Goal: Transaction & Acquisition: Download file/media

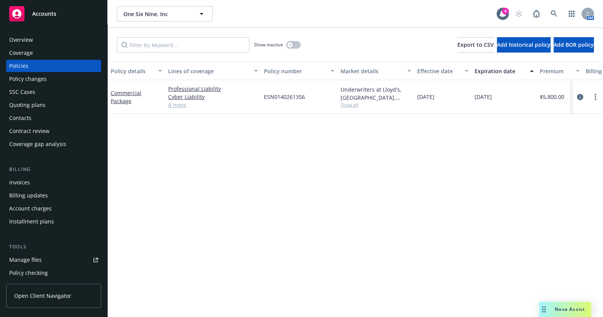
click at [184, 105] on link "4 more" at bounding box center [213, 105] width 90 height 8
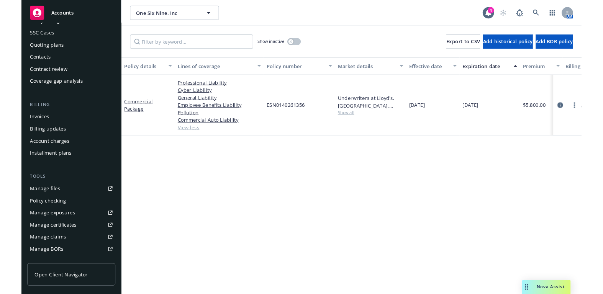
scroll to position [195, 0]
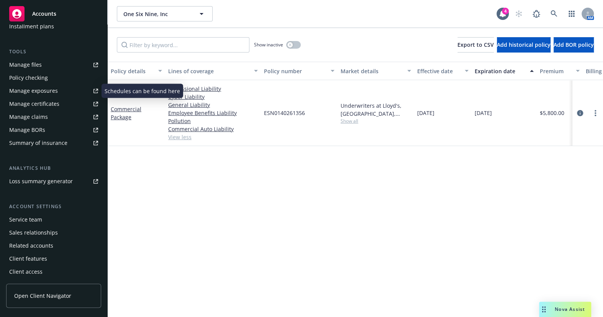
click at [46, 97] on div "Manage exposures" at bounding box center [33, 91] width 49 height 12
click at [57, 99] on div "Manage certificates" at bounding box center [34, 104] width 50 height 12
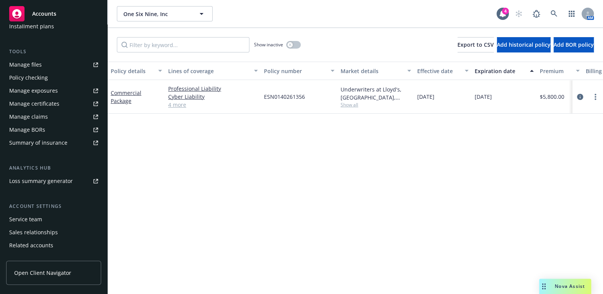
click at [539, 15] on div "AM" at bounding box center [552, 13] width 83 height 15
click at [547, 13] on link at bounding box center [554, 13] width 15 height 15
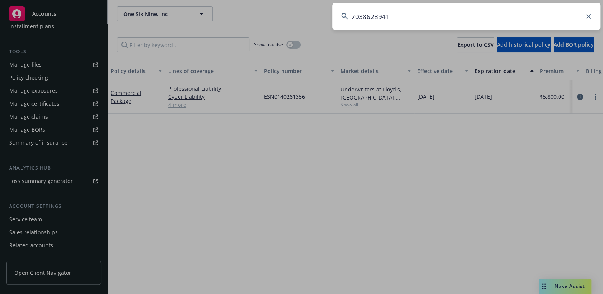
click at [414, 13] on input "7038628941" at bounding box center [466, 17] width 268 height 28
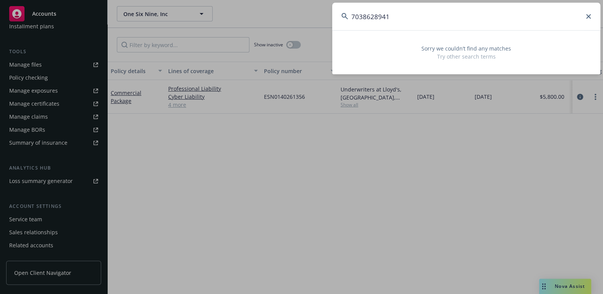
type input "7038628941"
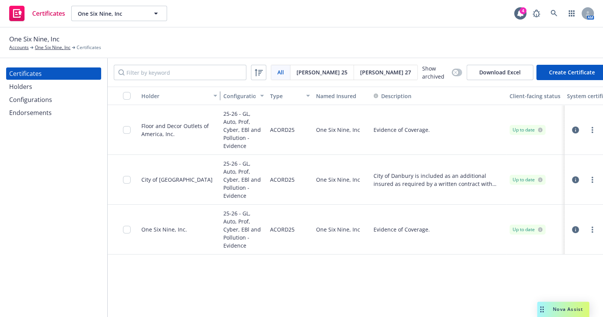
drag, startPoint x: 194, startPoint y: 92, endPoint x: 215, endPoint y: 91, distance: 20.7
click at [218, 93] on div "button" at bounding box center [217, 96] width 4 height 18
click at [41, 88] on div "Holders" at bounding box center [53, 86] width 89 height 12
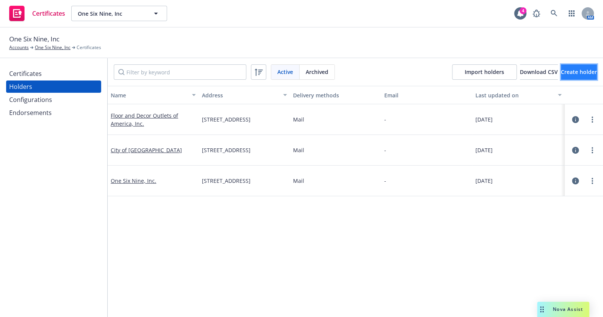
click at [561, 72] on span "Create holder" at bounding box center [579, 71] width 36 height 7
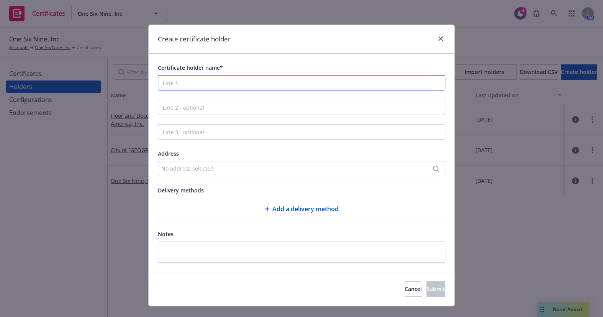
click at [220, 92] on div "Certificate holder name* Address No address selected Delivery methods Add a del…" at bounding box center [301, 163] width 287 height 200
click at [210, 79] on input "Certificate holder name*" at bounding box center [301, 82] width 287 height 15
paste input "[PERSON_NAME], Inc"
type input "[PERSON_NAME], Inc"
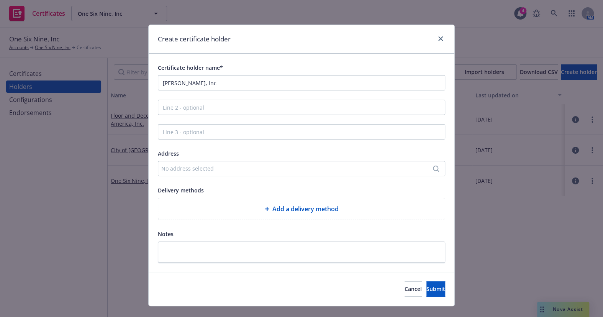
click at [179, 171] on div "No address selected" at bounding box center [297, 168] width 273 height 8
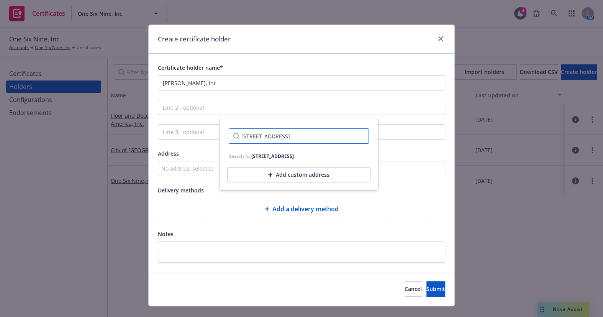
click at [326, 138] on input "[STREET_ADDRESS]" at bounding box center [299, 135] width 140 height 15
click at [356, 134] on input "[STREET_ADDRESS]" at bounding box center [299, 135] width 140 height 15
type input "369 Interpace Pkwy., Suite 201A, Parsippany, NJ 07054"
click at [400, 153] on div "Address" at bounding box center [301, 153] width 287 height 9
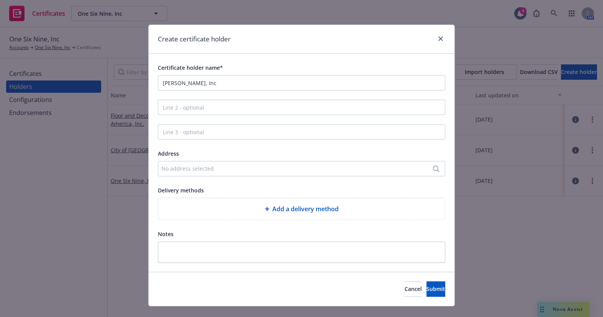
click at [220, 172] on div "No address selected" at bounding box center [301, 168] width 287 height 15
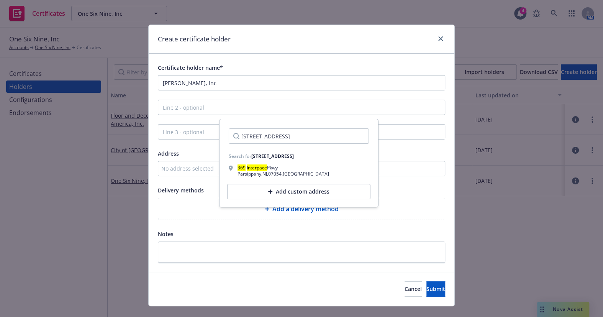
click at [356, 134] on input "369 Interpace Pkwy., Suite 201A, Parsippany, NJ 07054" at bounding box center [299, 135] width 140 height 15
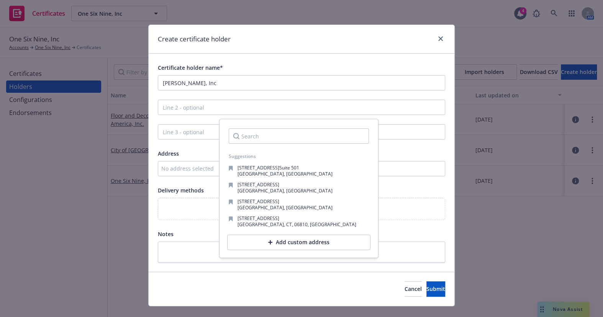
click at [179, 169] on div "No address selected" at bounding box center [297, 168] width 273 height 8
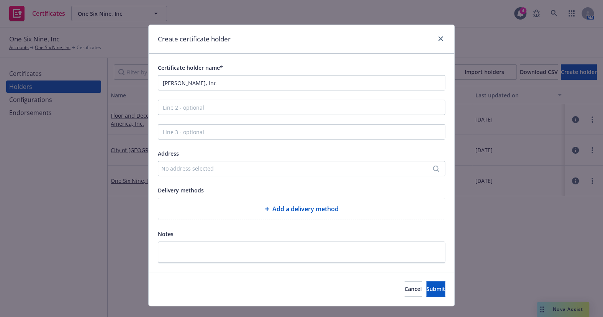
click at [199, 174] on div "No address selected" at bounding box center [301, 168] width 287 height 15
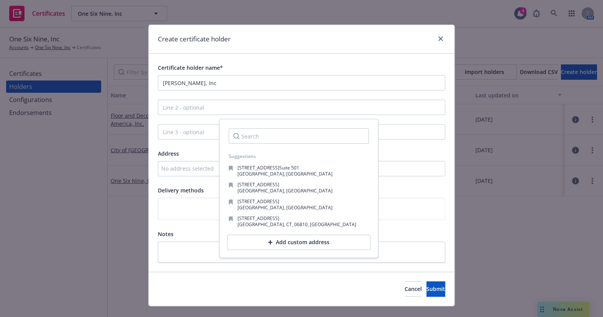
click at [264, 238] on div "Add custom address" at bounding box center [298, 242] width 143 height 15
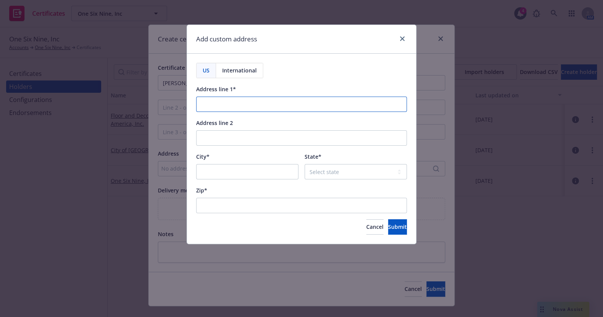
click at [227, 108] on input "Address line 1*" at bounding box center [301, 104] width 211 height 15
click at [227, 103] on input "Address line 1*" at bounding box center [301, 104] width 211 height 15
paste input "369 Interpace Pkwy., Suite 201A"
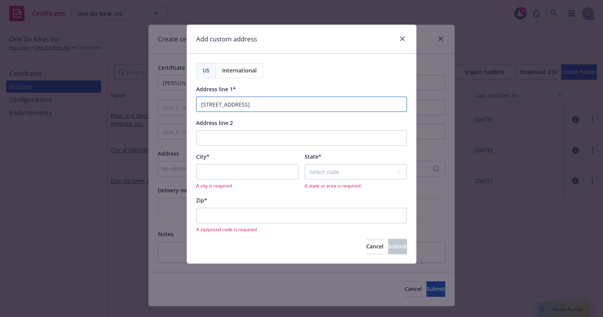
type input "369 Interpace Pkwy., Suite 201A"
click at [208, 168] on input "City*" at bounding box center [247, 171] width 102 height 15
paste input "Parsippany"
type input "Parsippany"
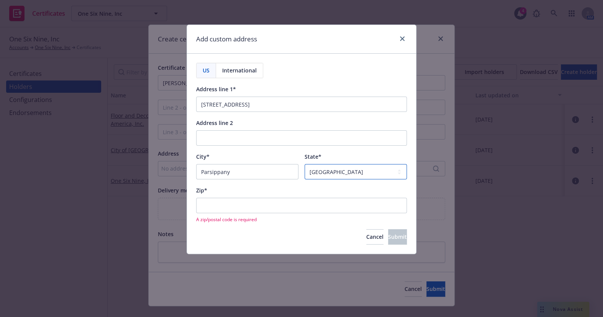
click at [327, 175] on select "Select state Alabama Alaska American Samoa Arizona Arkansas Baker Island Califo…" at bounding box center [356, 171] width 102 height 15
select select "NJ"
click at [305, 164] on select "Select state Alabama Alaska American Samoa Arizona Arkansas Baker Island Califo…" at bounding box center [356, 171] width 102 height 15
click at [225, 204] on input "Zip*" at bounding box center [301, 205] width 211 height 15
paste input "07054"
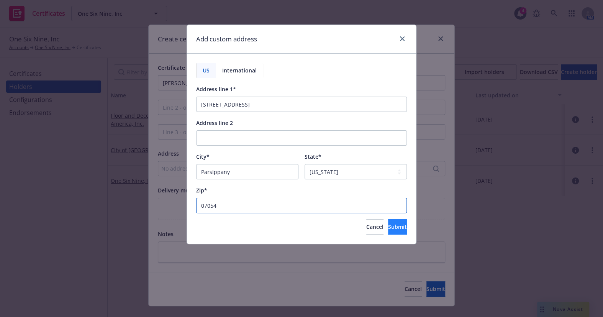
type input "07054"
click at [388, 224] on span "Submit" at bounding box center [397, 226] width 19 height 7
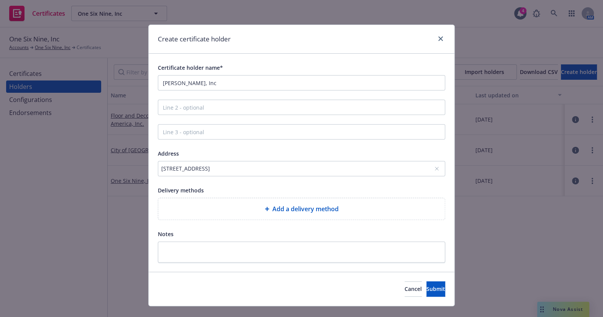
click at [263, 205] on div "Add a delivery method" at bounding box center [301, 208] width 274 height 9
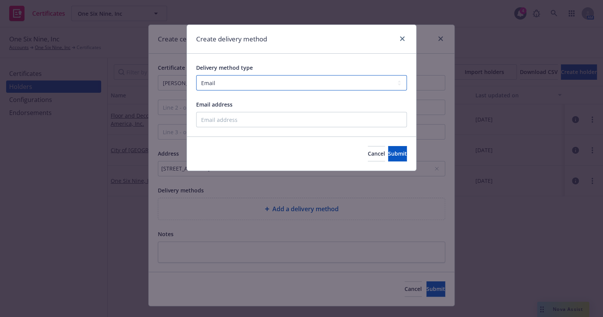
drag, startPoint x: 230, startPoint y: 84, endPoint x: 230, endPoint y: 89, distance: 5.8
click at [230, 84] on select "Select delivery method type Email Mail Fax Upload to Compliance Website" at bounding box center [301, 82] width 211 height 15
select select "UPLOAD_TO_COMPLIANCE_WEBSITE"
click at [196, 75] on select "Select delivery method type Email Mail Fax Upload to Compliance Website" at bounding box center [301, 82] width 211 height 15
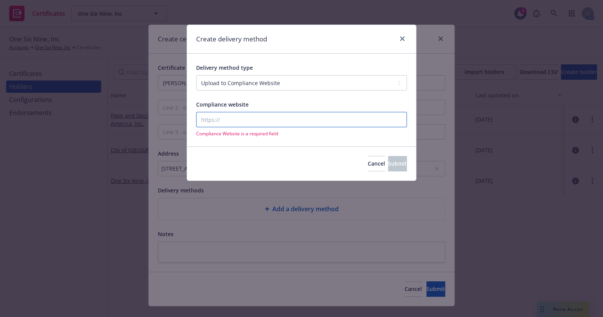
click at [225, 112] on input "Compliance website" at bounding box center [301, 119] width 211 height 15
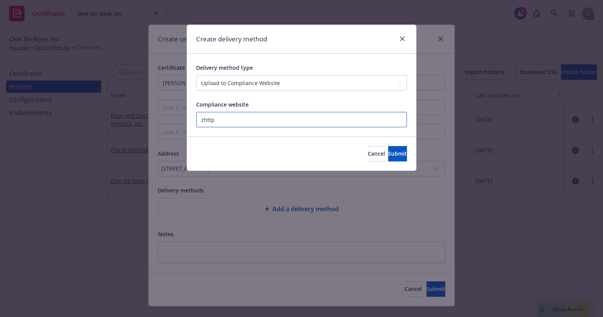
paste input "https://www.newfront.com"
type input "https://www.newfront.com"
click at [403, 151] on button "Submit" at bounding box center [397, 153] width 19 height 15
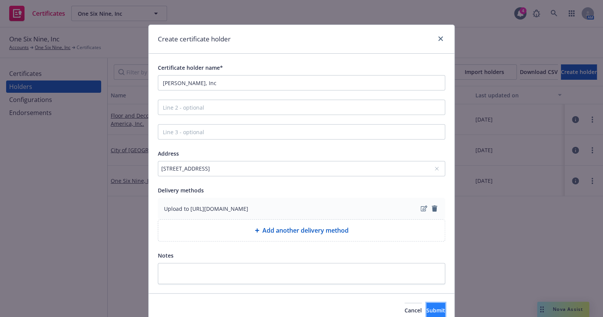
click at [427, 308] on span "Submit" at bounding box center [436, 310] width 19 height 7
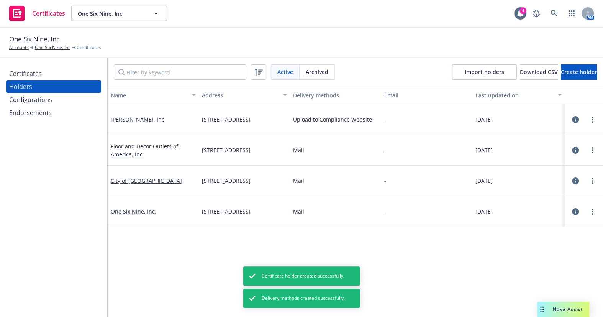
click at [45, 72] on div "Certificates" at bounding box center [53, 73] width 89 height 12
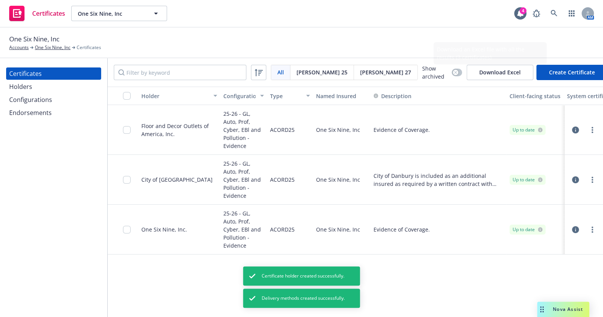
click at [538, 72] on button "Create Certificate" at bounding box center [572, 72] width 71 height 15
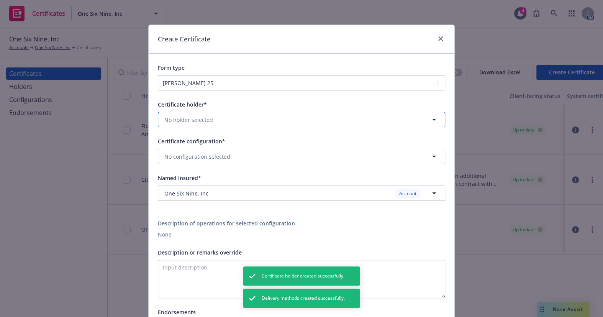
click at [204, 117] on span "No holder selected" at bounding box center [188, 120] width 49 height 8
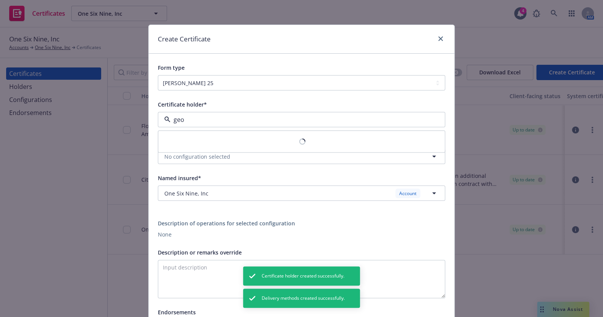
type input "geor"
click at [192, 149] on span "369 Interpace Pkwy., Suite 201A, Parsippany, NJ, 07054, USA" at bounding box center [193, 150] width 54 height 8
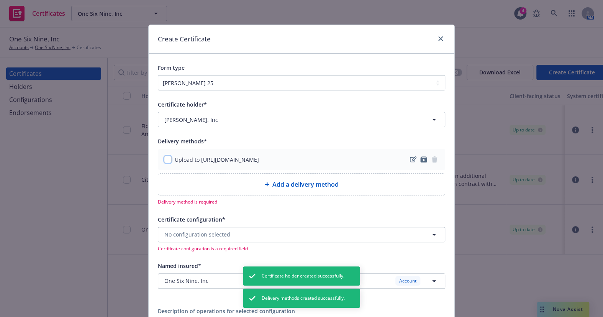
click at [164, 161] on input "checkbox" at bounding box center [168, 160] width 8 height 8
checkbox input "true"
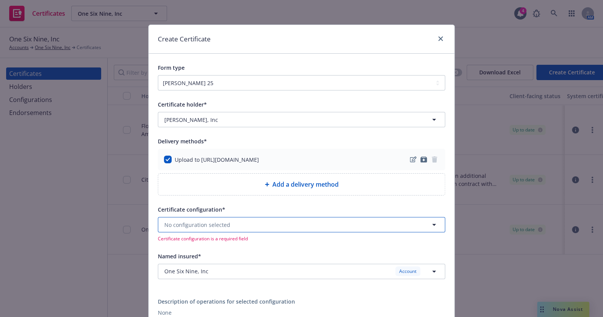
click at [192, 222] on span "No configuration selected" at bounding box center [197, 225] width 66 height 8
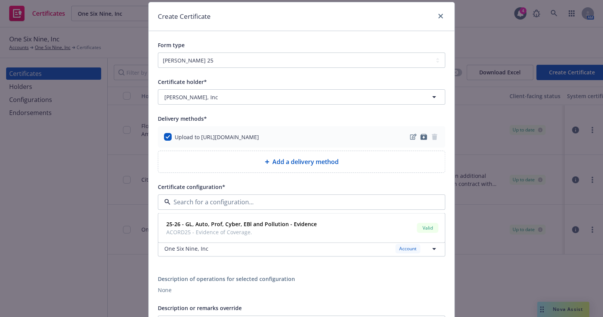
scroll to position [34, 0]
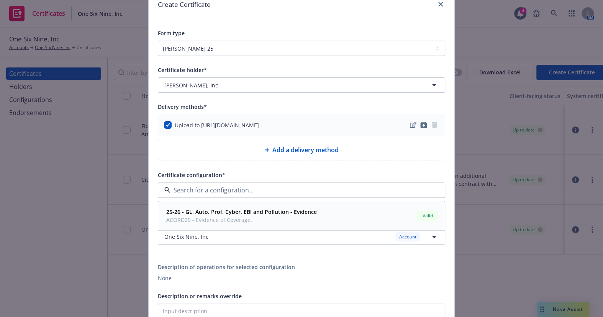
click at [220, 211] on strong "25-26 - GL, Auto, Prof, Cyber, EBl and Pollution - Evidence" at bounding box center [241, 212] width 151 height 7
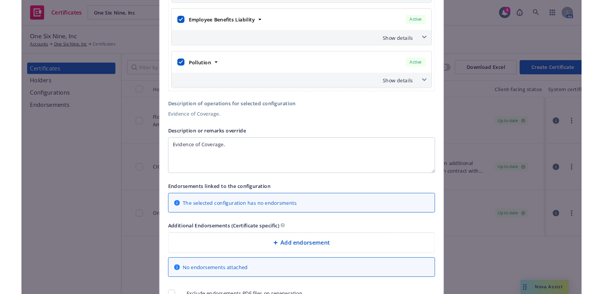
scroll to position [585, 0]
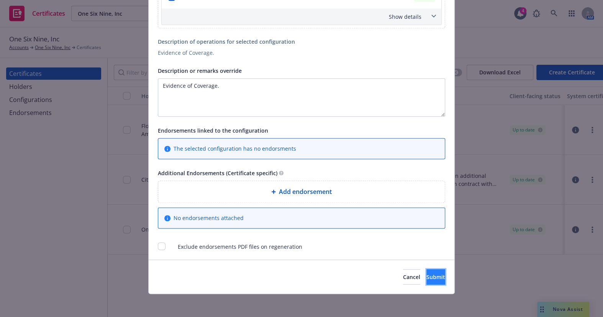
click at [427, 274] on span "Submit" at bounding box center [436, 276] width 19 height 7
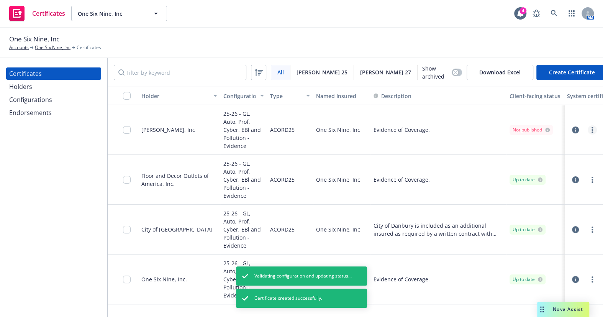
click at [592, 130] on icon "more" at bounding box center [593, 130] width 2 height 6
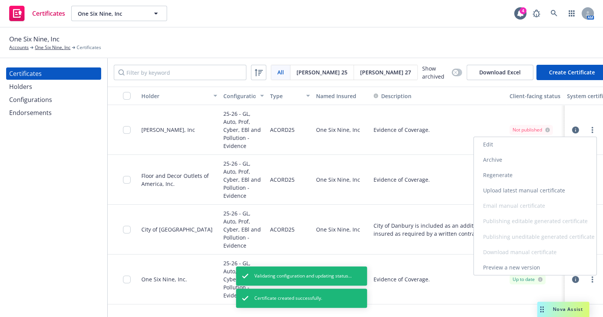
click at [493, 178] on link "Regenerate" at bounding box center [535, 175] width 123 height 15
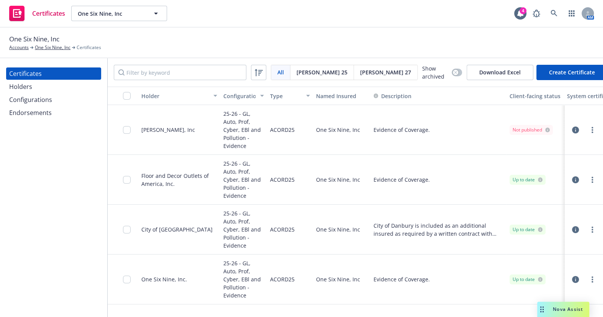
drag, startPoint x: 67, startPoint y: 211, endPoint x: 68, endPoint y: 207, distance: 4.2
click at [67, 211] on div "Certificates Holders Configurations Endorsements" at bounding box center [53, 187] width 107 height 259
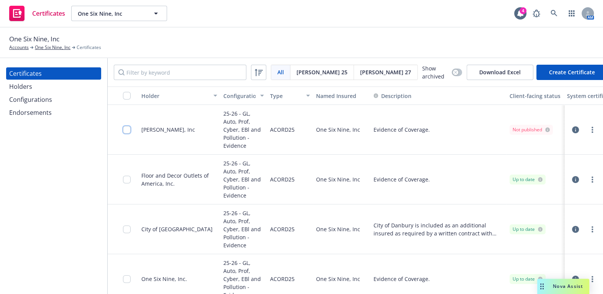
click at [127, 128] on input "checkbox" at bounding box center [127, 130] width 8 height 8
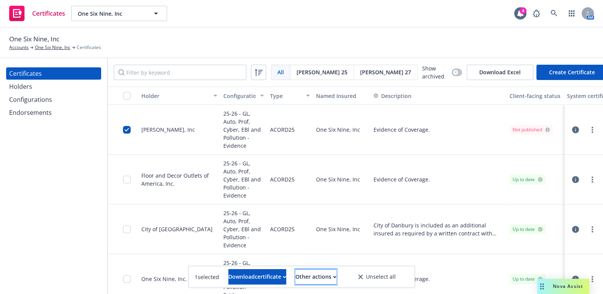
click at [333, 272] on div "Other actions" at bounding box center [316, 277] width 41 height 15
click at [333, 262] on link "Publish certificate" at bounding box center [302, 258] width 71 height 15
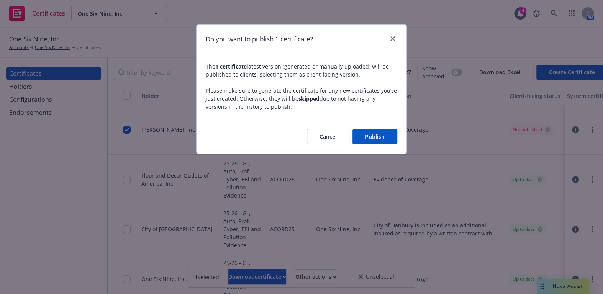
click at [375, 139] on button "Publish" at bounding box center [375, 136] width 45 height 15
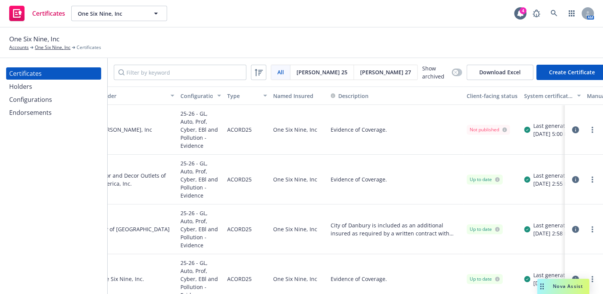
scroll to position [0, 125]
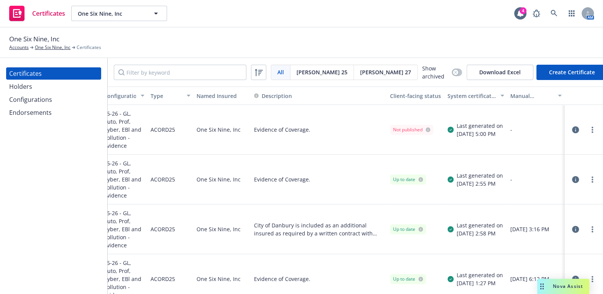
drag, startPoint x: 474, startPoint y: 155, endPoint x: 524, endPoint y: 158, distance: 50.0
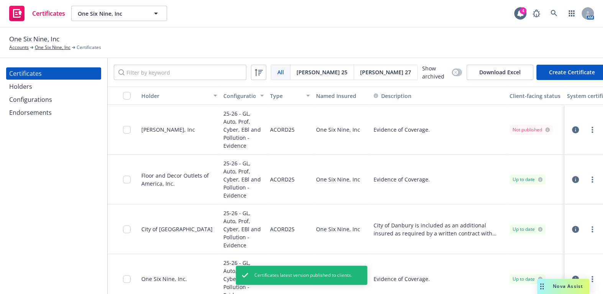
drag, startPoint x: 431, startPoint y: 159, endPoint x: 276, endPoint y: 164, distance: 154.9
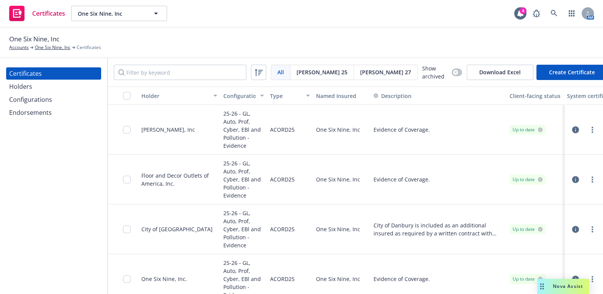
click at [572, 128] on icon "button" at bounding box center [575, 129] width 7 height 7
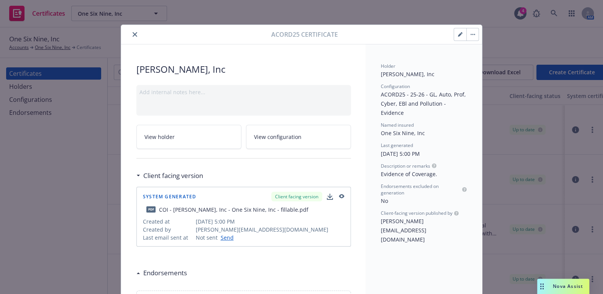
click at [130, 34] on button "close" at bounding box center [134, 34] width 9 height 9
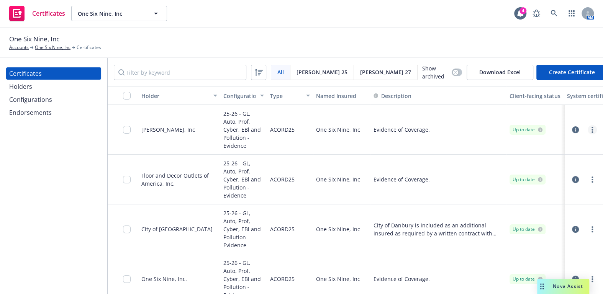
click at [592, 127] on icon "more" at bounding box center [593, 130] width 2 height 6
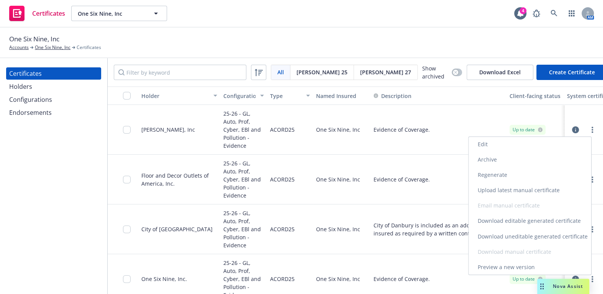
click at [508, 237] on link "Download uneditable generated certificate" at bounding box center [530, 236] width 123 height 15
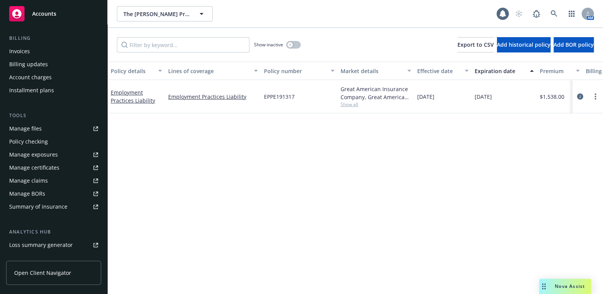
scroll to position [139, 0]
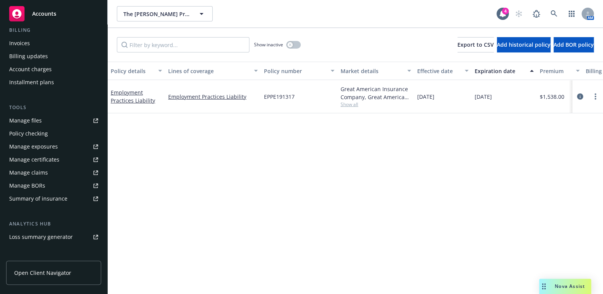
click at [44, 158] on div "Manage certificates" at bounding box center [34, 160] width 50 height 12
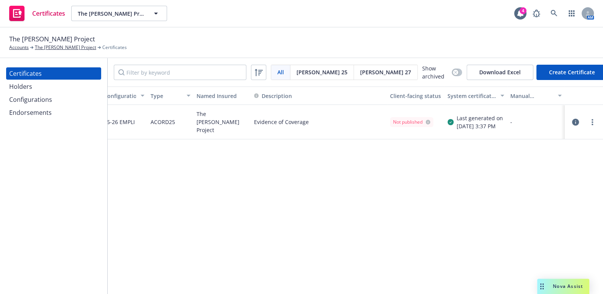
drag, startPoint x: 214, startPoint y: 116, endPoint x: 296, endPoint y: 117, distance: 81.6
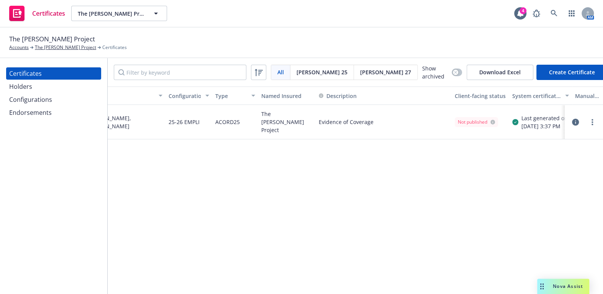
drag, startPoint x: 273, startPoint y: 118, endPoint x: 76, endPoint y: 0, distance: 229.5
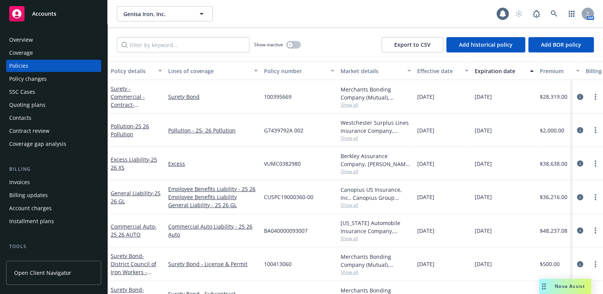
scroll to position [104, 0]
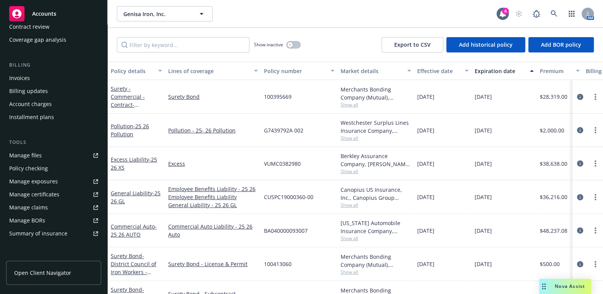
click at [34, 195] on div "Manage certificates" at bounding box center [34, 195] width 50 height 12
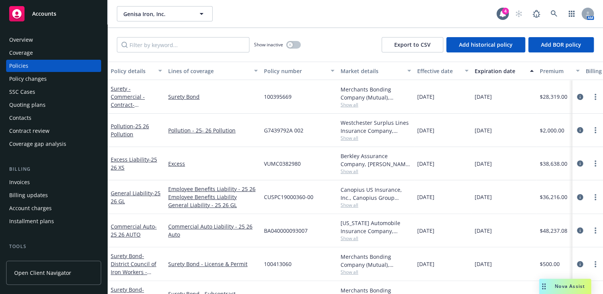
scroll to position [97, 0]
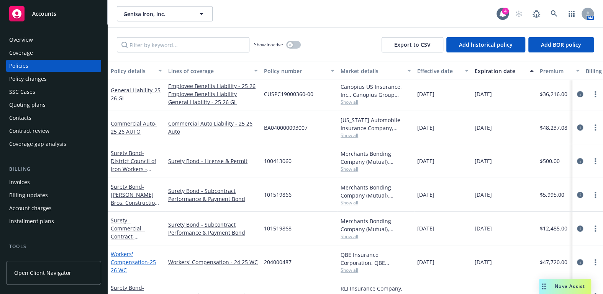
click at [135, 263] on link "Workers' Compensation - 25 26 WC" at bounding box center [133, 262] width 45 height 23
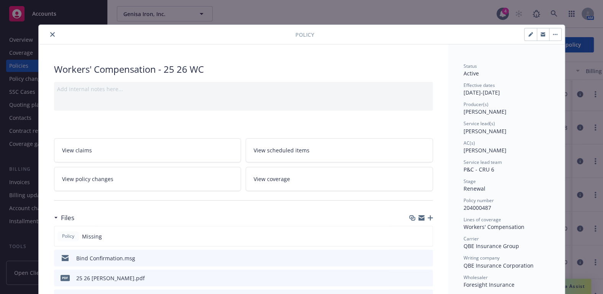
click at [50, 34] on icon "close" at bounding box center [52, 34] width 5 height 5
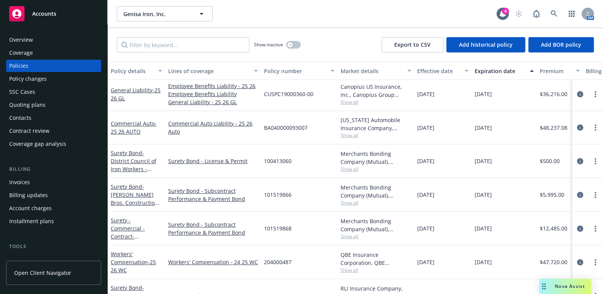
click at [34, 52] on div "Coverage" at bounding box center [53, 53] width 89 height 12
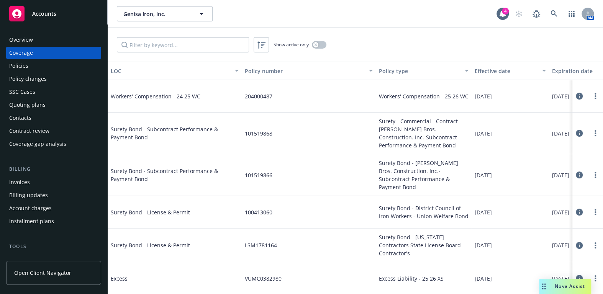
click at [325, 39] on div "Show active only" at bounding box center [356, 45] width 496 height 34
click at [315, 44] on icon "button" at bounding box center [315, 44] width 3 height 3
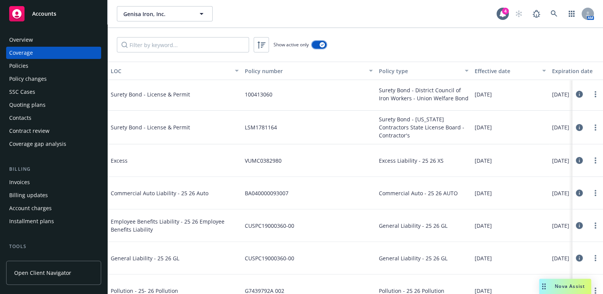
scroll to position [139, 0]
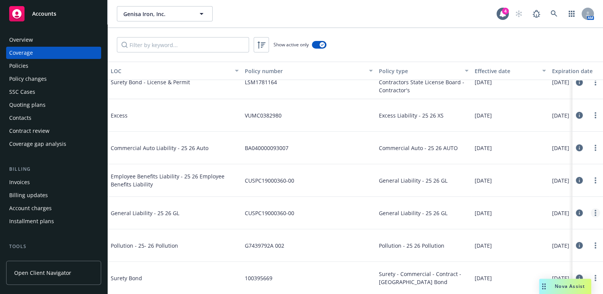
click at [591, 211] on link "more" at bounding box center [595, 213] width 9 height 9
click at [595, 212] on icon "more" at bounding box center [596, 213] width 2 height 6
click at [516, 129] on link "Edit coverage" at bounding box center [544, 135] width 101 height 15
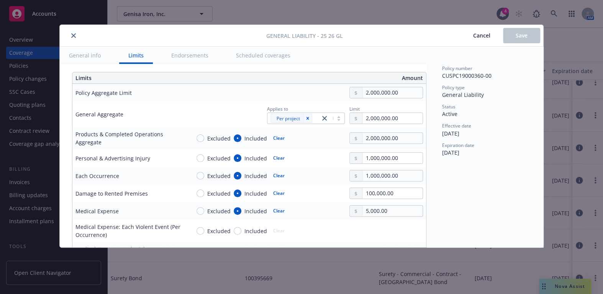
scroll to position [209, 0]
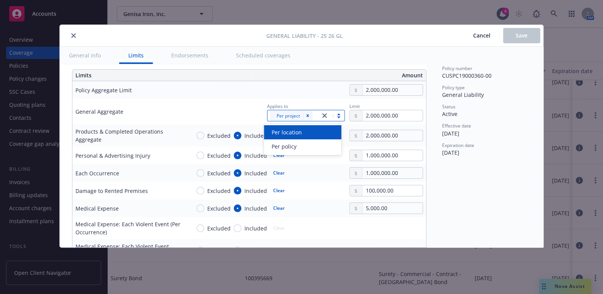
click at [335, 117] on div at bounding box center [332, 115] width 25 height 9
click at [303, 145] on div "Per policy" at bounding box center [303, 147] width 69 height 8
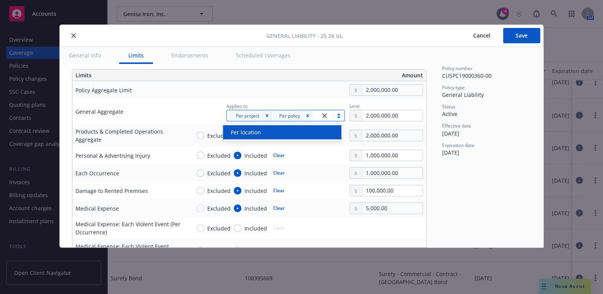
click at [183, 102] on td "General Aggregate" at bounding box center [129, 112] width 115 height 26
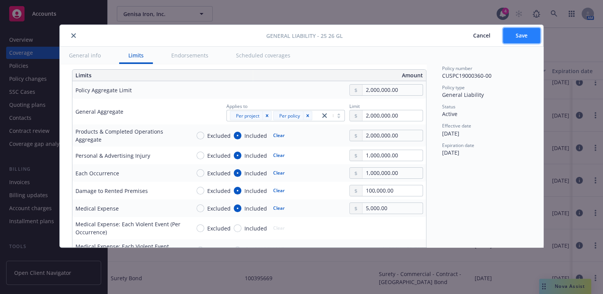
click at [509, 34] on button "Save" at bounding box center [521, 35] width 37 height 15
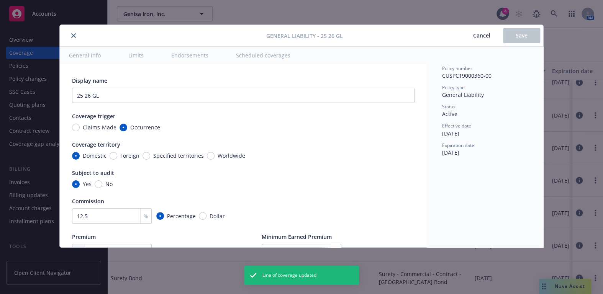
type textarea "x"
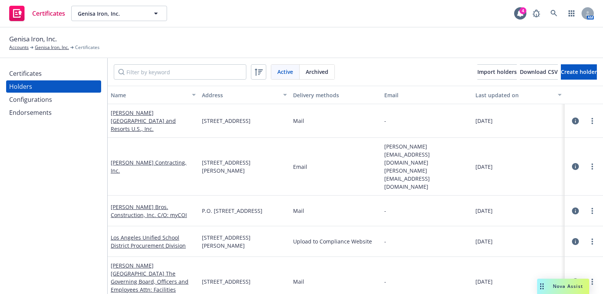
click at [49, 88] on div "Holders" at bounding box center [53, 86] width 89 height 12
click at [157, 70] on input "Filter by keyword" at bounding box center [180, 71] width 133 height 15
paste input "InSteel LLC dba Bradford Products of Nevada"
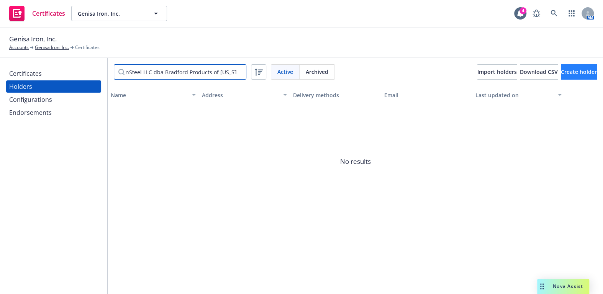
type input "InSteel LLC dba Bradford Products of Nevada"
click at [561, 71] on span "Create holder" at bounding box center [579, 71] width 36 height 7
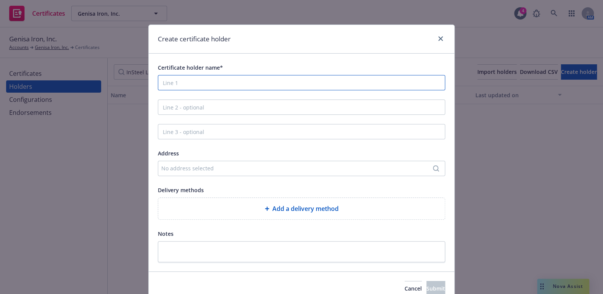
click at [173, 81] on input "Certificate holder name*" at bounding box center [301, 82] width 287 height 15
paste input "InSteel LLC dba Bradford Products of Nevada"
type input "InSteel LLC dba Bradford Products of Nevada"
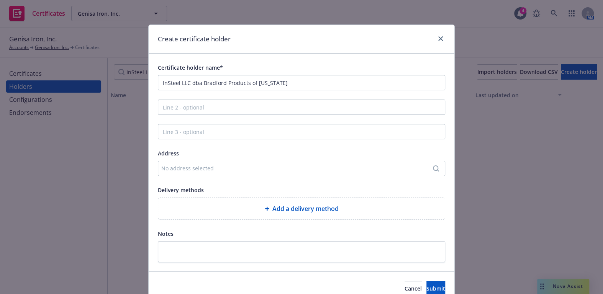
click at [171, 168] on div "No address selected" at bounding box center [297, 168] width 273 height 8
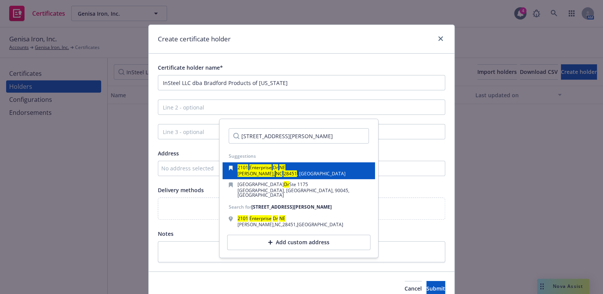
type input "2101 Enterprise Dr NE Leland, NC 28451"
click at [261, 169] on mark "Enterprise" at bounding box center [261, 167] width 22 height 7
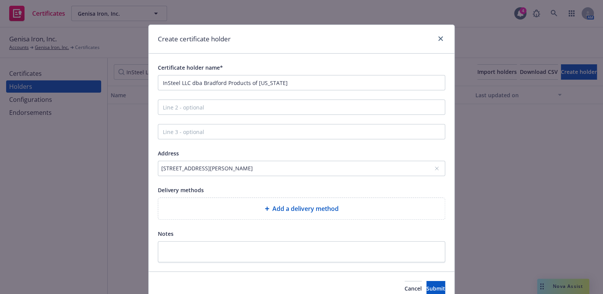
click at [234, 204] on div "Add a delivery method" at bounding box center [301, 208] width 274 height 9
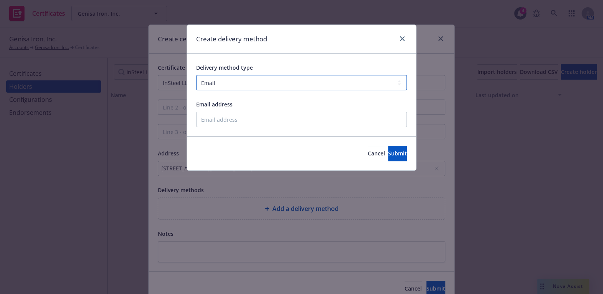
click at [229, 82] on select "Select delivery method type Email Mail Fax Upload to Compliance Website" at bounding box center [301, 82] width 211 height 15
select select "UPLOAD_TO_COMPLIANCE_WEBSITE"
click at [196, 75] on select "Select delivery method type Email Mail Fax Upload to Compliance Website" at bounding box center [301, 82] width 211 height 15
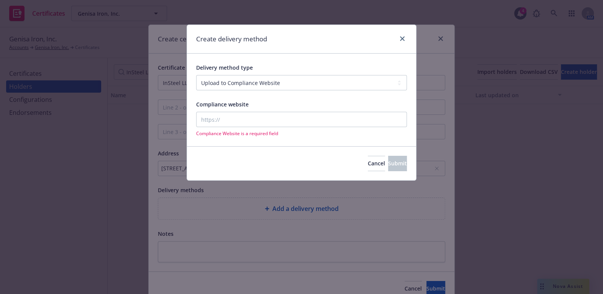
click at [220, 117] on input "Compliance website" at bounding box center [301, 119] width 211 height 15
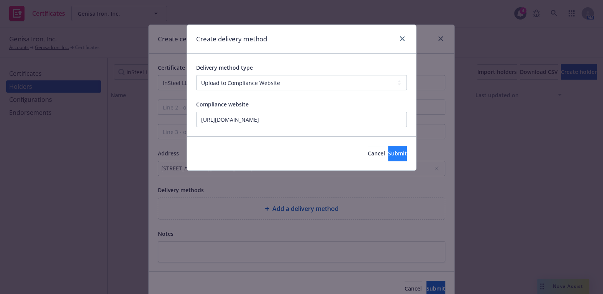
type input "https://www.newfront.com"
click at [391, 156] on span "Submit" at bounding box center [397, 153] width 19 height 7
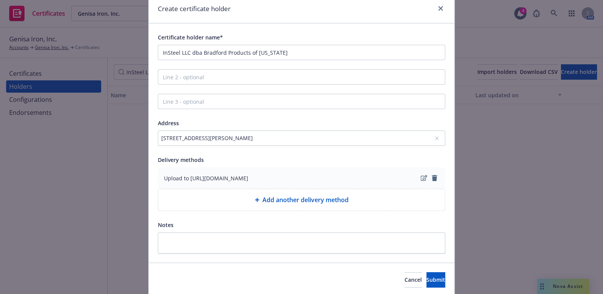
scroll to position [57, 0]
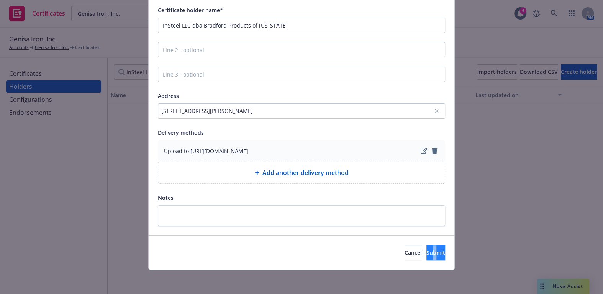
click at [420, 250] on div "Cancel Submit" at bounding box center [302, 253] width 306 height 34
click at [427, 250] on span "Submit" at bounding box center [436, 252] width 19 height 7
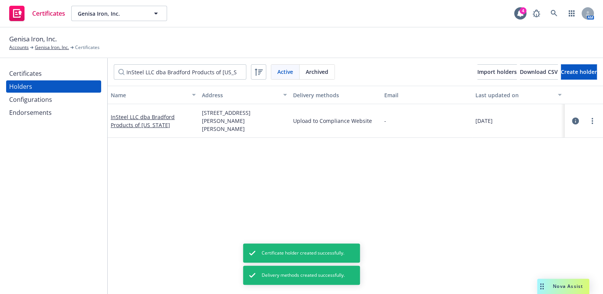
click at [39, 70] on div "Certificates" at bounding box center [25, 73] width 33 height 12
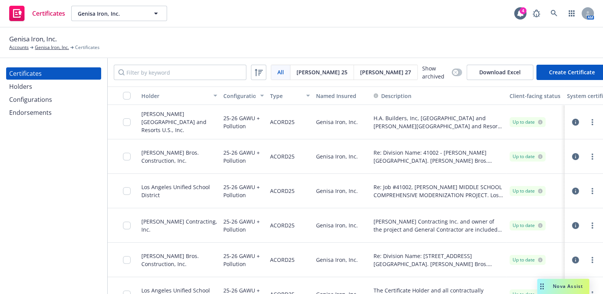
click at [57, 76] on div "Certificates" at bounding box center [53, 73] width 89 height 12
click at [57, 82] on div "Holders" at bounding box center [53, 86] width 89 height 12
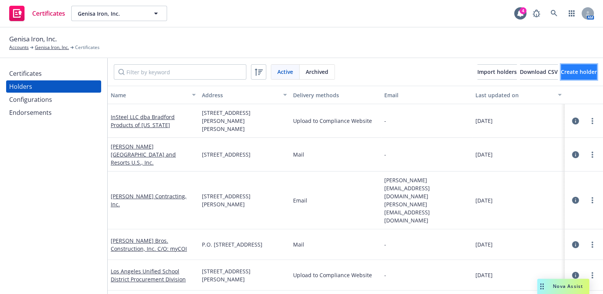
click at [561, 74] on span "Create holder" at bounding box center [579, 71] width 36 height 7
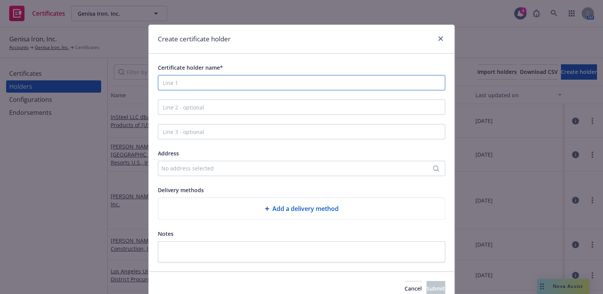
click at [186, 80] on input "Certificate holder name*" at bounding box center [301, 82] width 287 height 15
click at [439, 38] on icon "close" at bounding box center [441, 38] width 5 height 5
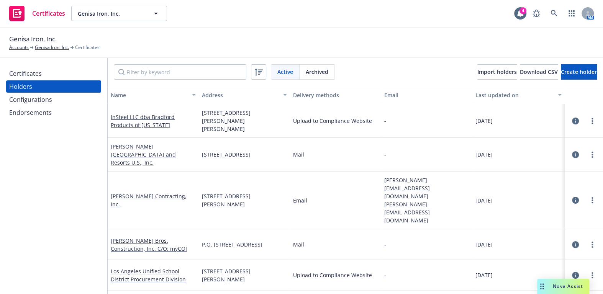
click at [69, 74] on div "Certificates" at bounding box center [53, 73] width 89 height 12
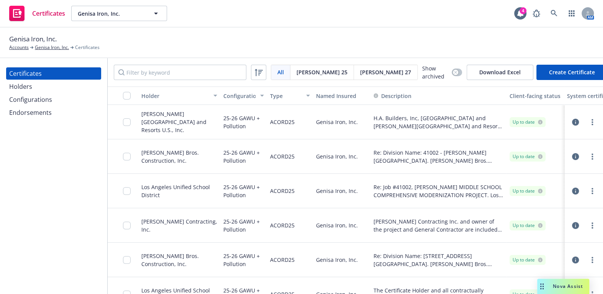
click at [558, 69] on button "Create Certificate" at bounding box center [572, 72] width 71 height 15
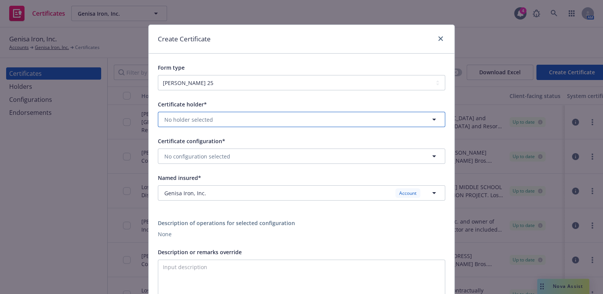
click at [219, 111] on div "Certificate holder* No holder selected" at bounding box center [301, 114] width 287 height 28
click at [222, 124] on button "No holder selected" at bounding box center [301, 119] width 287 height 15
type input "insteel"
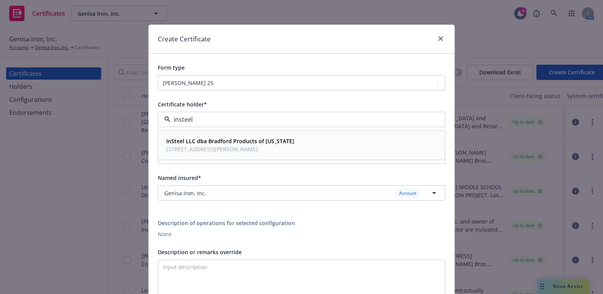
click at [204, 143] on strong "InSteel LLC dba Bradford Products of Nevada" at bounding box center [230, 141] width 128 height 7
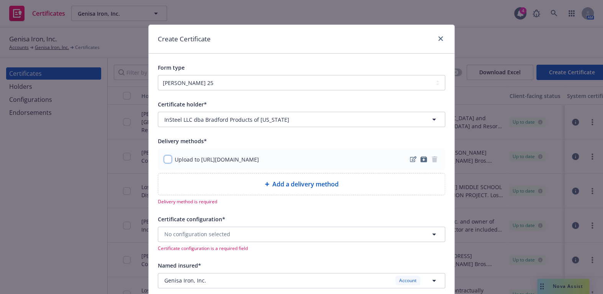
click at [164, 159] on input "checkbox" at bounding box center [168, 160] width 8 height 8
checkbox input "true"
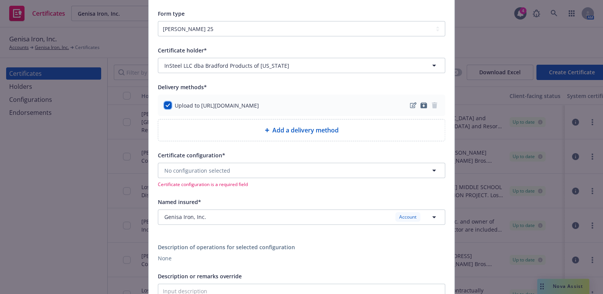
scroll to position [104, 0]
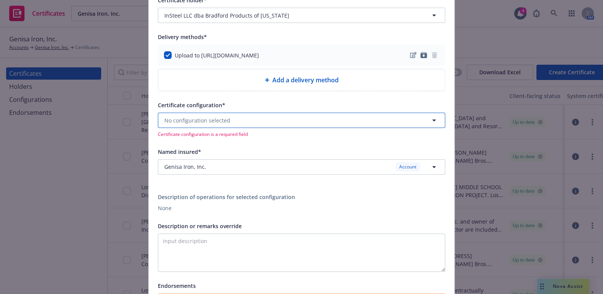
click at [195, 119] on span "No configuration selected" at bounding box center [197, 121] width 66 height 8
click at [199, 115] on button "No configuration selected" at bounding box center [301, 120] width 287 height 15
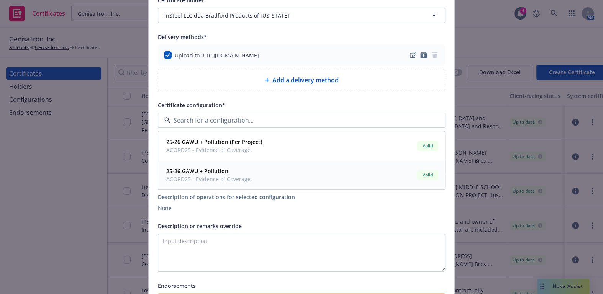
click at [184, 174] on strong "25-26 GAWU + Pollution" at bounding box center [197, 171] width 62 height 7
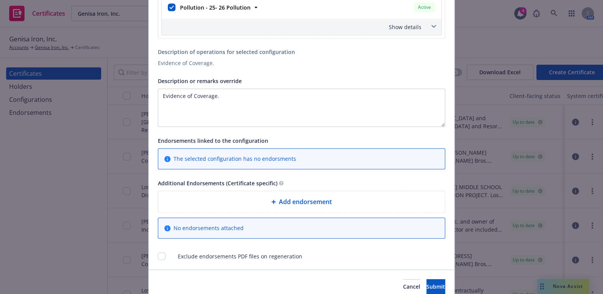
scroll to position [567, 0]
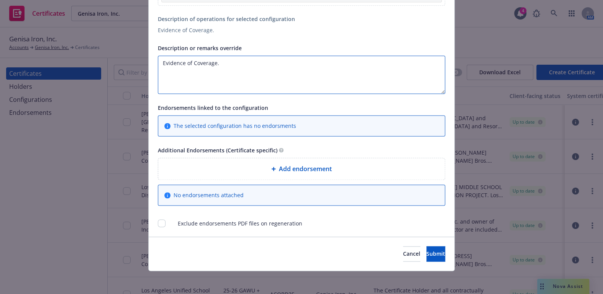
drag, startPoint x: 261, startPoint y: 75, endPoint x: 12, endPoint y: 31, distance: 253.4
click at [15, 32] on div "Create Certificate Form type ACORD 25 ACORD 27 ACORD 28 Certificate holder* No …" at bounding box center [301, 147] width 603 height 294
paste textarea "Re: Century City Hotel Renovation - 2151 Ave of the Stars, Los Angeles, CA 90067"
paste textarea "The Certificate Holder is included as an additional insured as required by a wr…"
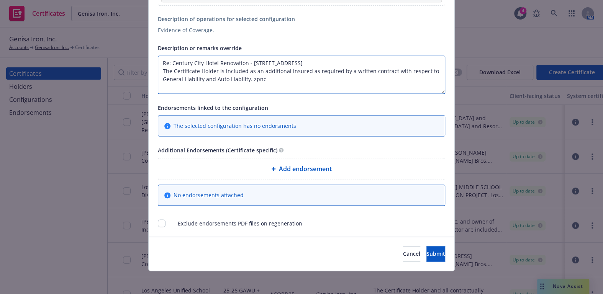
paste textarea "Coverage is Primary and Non-Contributory."
drag, startPoint x: 280, startPoint y: 76, endPoint x: 424, endPoint y: 76, distance: 143.4
click at [415, 76] on textarea "Re: Century City Hotel Renovation - 2151 Ave of the Stars, Los Angeles, CA 9006…" at bounding box center [301, 75] width 287 height 38
paste textarea "Waiver of subrogation applies with respect to General Liability, Auto Liability…"
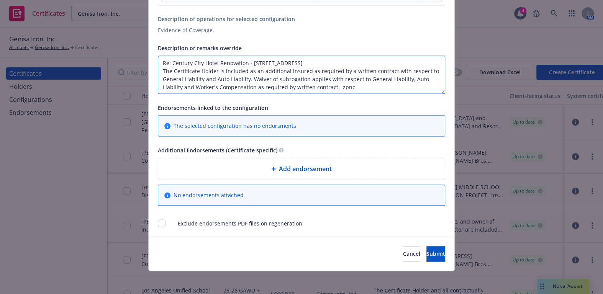
paste textarea "Coverage is Primary and Non-Contributory."
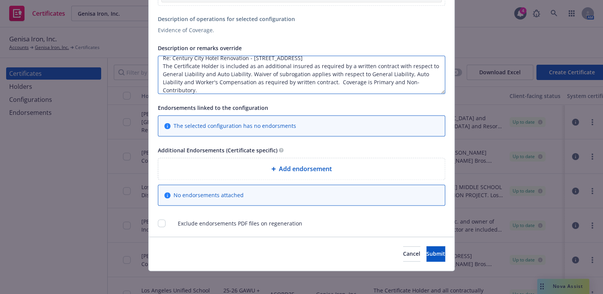
type textarea "Re: Century City Hotel Renovation - 2151 Ave of the Stars, Los Angeles, CA 9006…"
click at [289, 164] on span "Add endorsement" at bounding box center [305, 168] width 53 height 9
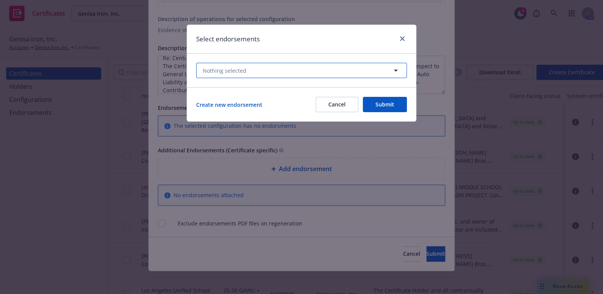
click at [253, 63] on button "Nothing selected" at bounding box center [301, 70] width 211 height 15
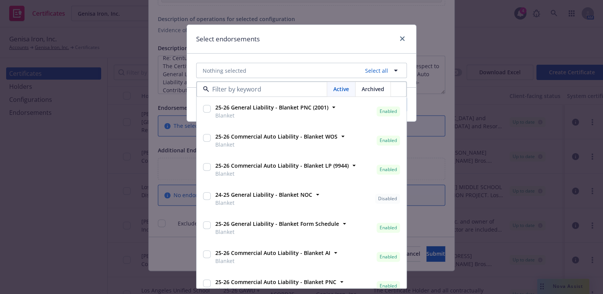
click at [296, 107] on strong "25-26 General Liability - Blanket PNC (2001)" at bounding box center [271, 107] width 113 height 7
checkbox input "true"
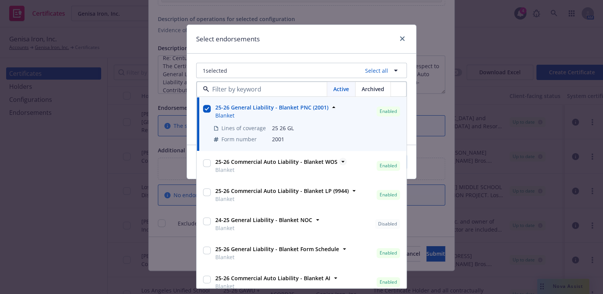
click at [297, 159] on strong "25-26 Commercial Auto Liability - Blanket WOS" at bounding box center [276, 162] width 122 height 7
checkbox input "true"
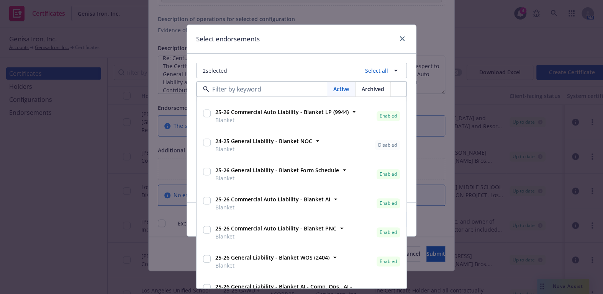
scroll to position [174, 0]
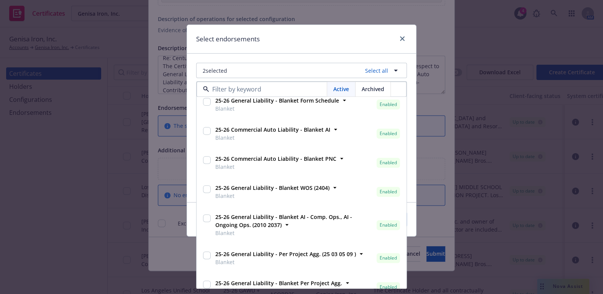
click at [299, 138] on span "Blanket" at bounding box center [272, 138] width 115 height 8
checkbox input "true"
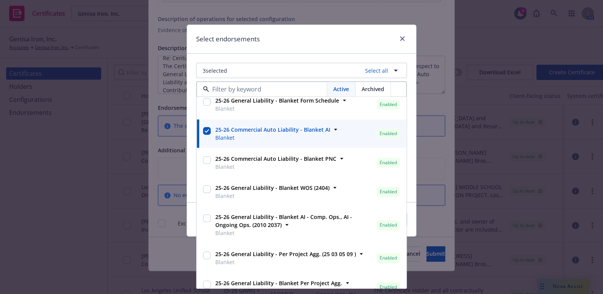
click at [301, 166] on span "Blanket" at bounding box center [275, 167] width 121 height 8
checkbox input "true"
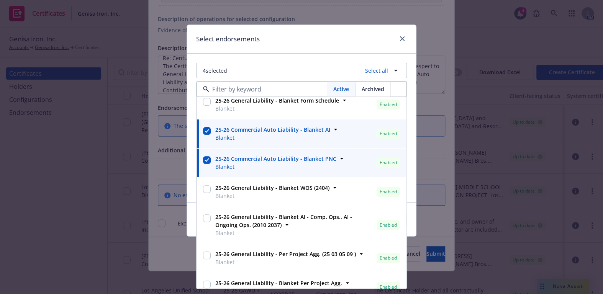
click at [294, 196] on span "Blanket" at bounding box center [272, 196] width 114 height 8
checkbox input "true"
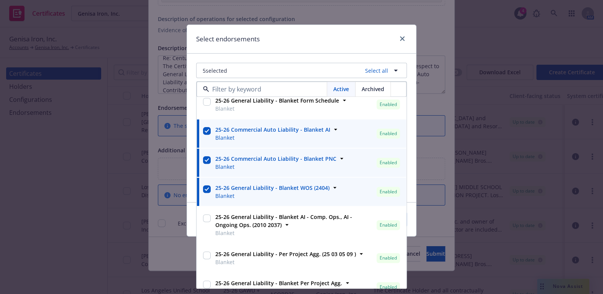
scroll to position [253, 0]
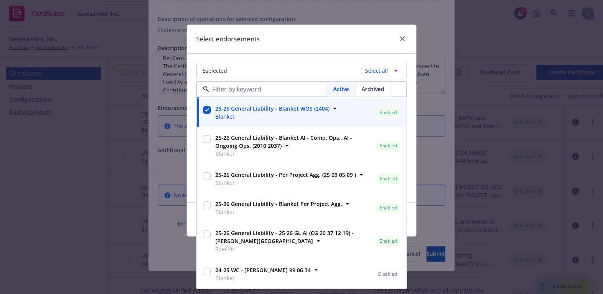
click at [294, 143] on span "25-26 General Liability - Blanket AI - Comp. Ops., AI - Ongoing Ops. (2010 2037)" at bounding box center [294, 142] width 158 height 16
checkbox input "true"
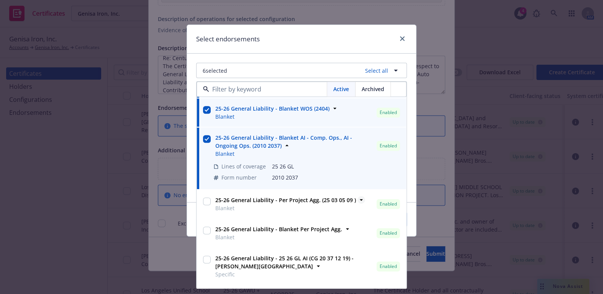
click at [301, 199] on strong "25-26 General Liability - Per Project Agg. (25 03 05 09 )" at bounding box center [285, 200] width 141 height 7
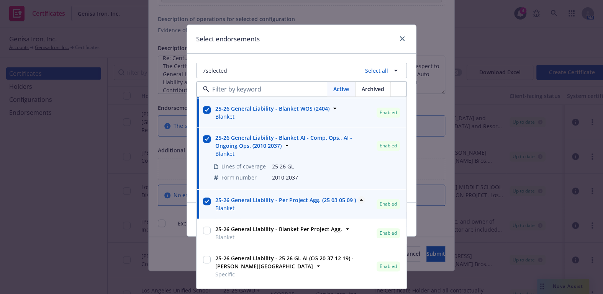
checkbox input "true"
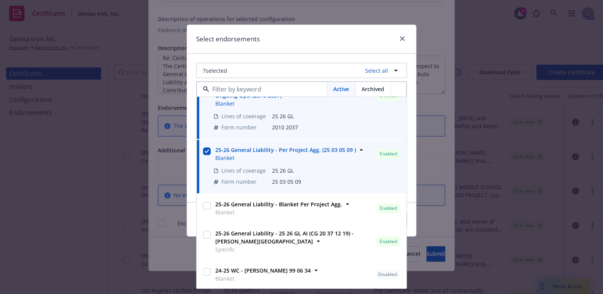
scroll to position [304, 0]
click at [295, 276] on div "24-25 WC - WOS WC 99 06 34 Blanket Disabled" at bounding box center [306, 274] width 189 height 19
checkbox input "true"
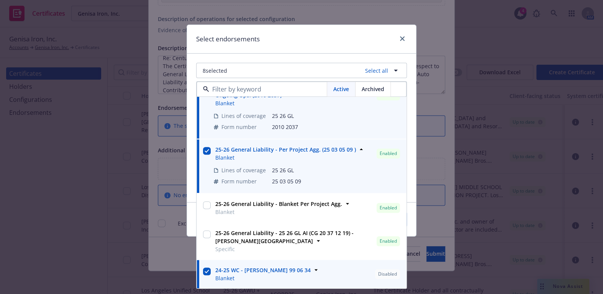
click at [324, 46] on div "Select endorsements" at bounding box center [301, 39] width 229 height 29
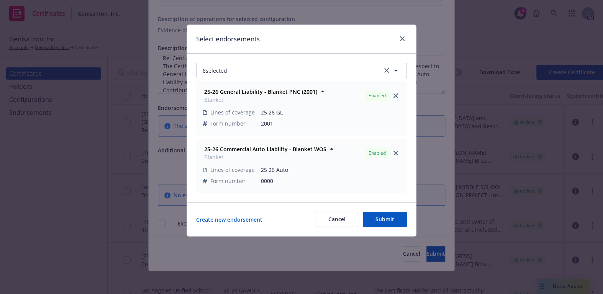
click at [396, 216] on button "Submit" at bounding box center [385, 219] width 44 height 15
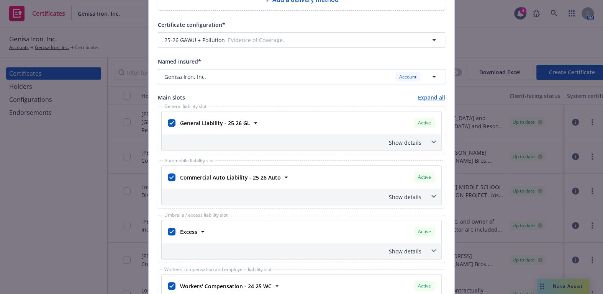
scroll to position [184, 0]
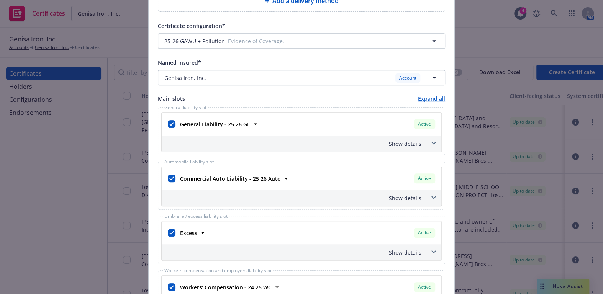
click at [409, 142] on div "Show details" at bounding box center [292, 144] width 258 height 8
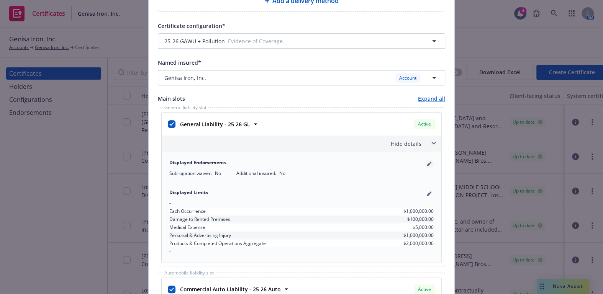
click at [427, 164] on icon "pencil" at bounding box center [429, 164] width 5 height 5
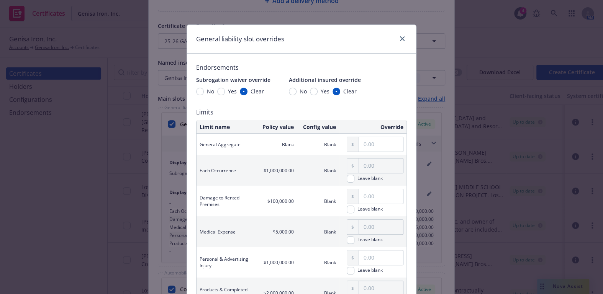
click at [321, 91] on span "Yes" at bounding box center [325, 91] width 9 height 8
click at [317, 91] on input "Yes" at bounding box center [314, 92] width 8 height 8
radio input "true"
click at [228, 85] on div "Subrogation waiver override No Yes Clear" at bounding box center [233, 85] width 74 height 20
click at [225, 88] on span "Yes" at bounding box center [231, 91] width 12 height 8
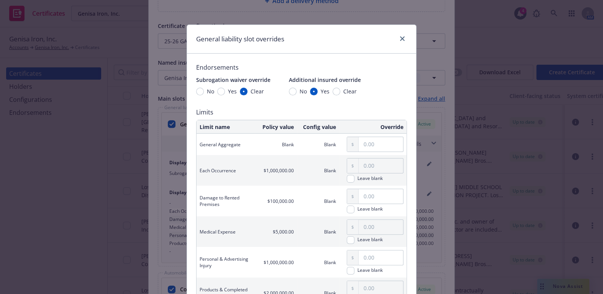
click at [224, 88] on input "Yes" at bounding box center [221, 92] width 8 height 8
radio input "true"
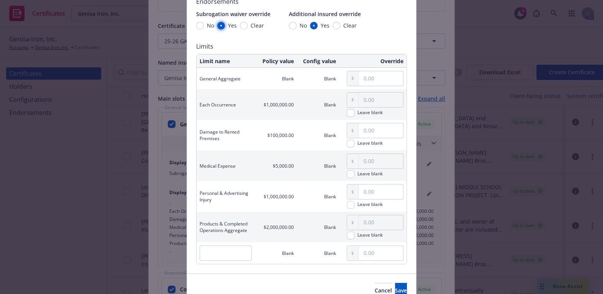
scroll to position [103, 0]
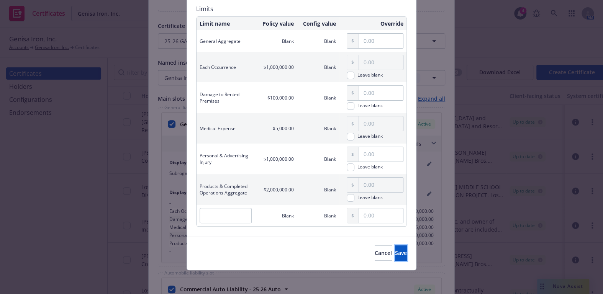
click at [395, 251] on button "Save" at bounding box center [401, 253] width 12 height 15
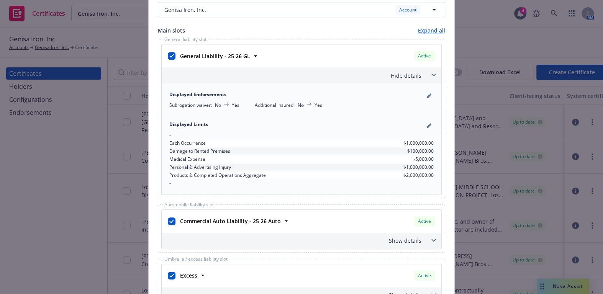
scroll to position [393, 0]
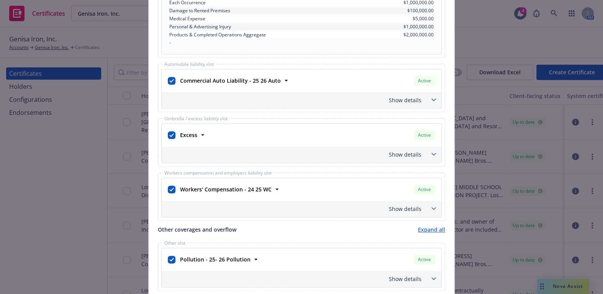
click at [406, 110] on div "Automobile liability slot Commercial Auto Liability - 25 26 Auto Active Policy …" at bounding box center [301, 88] width 287 height 48
click at [409, 103] on div "Show details" at bounding box center [302, 100] width 280 height 16
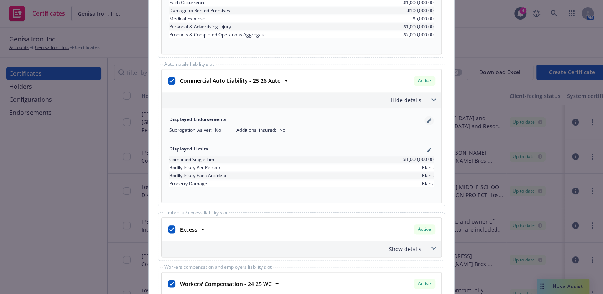
click at [430, 118] on div "Displayed Endorsements Subrogation waiver : No Additional insured : No" at bounding box center [302, 125] width 274 height 26
click at [427, 120] on icon "pencil" at bounding box center [429, 121] width 4 height 4
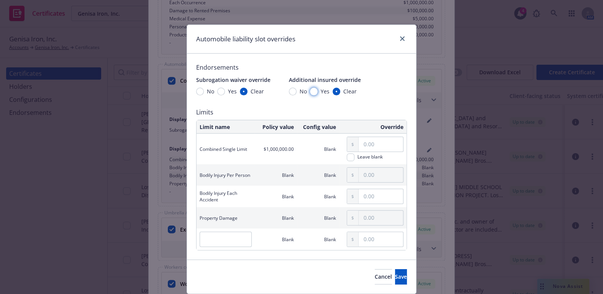
click at [310, 88] on input "Yes" at bounding box center [314, 92] width 8 height 8
radio input "true"
click at [225, 89] on span "Yes" at bounding box center [231, 91] width 12 height 8
click at [224, 89] on input "Yes" at bounding box center [221, 92] width 8 height 8
radio input "true"
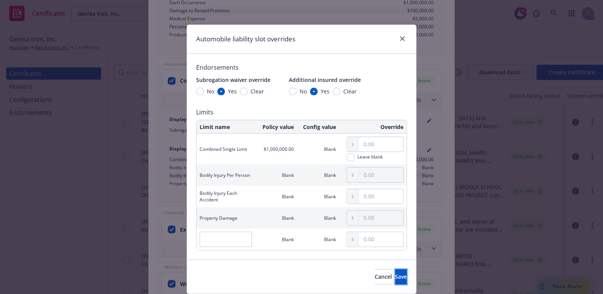
drag, startPoint x: 391, startPoint y: 283, endPoint x: 370, endPoint y: 252, distance: 37.0
click at [395, 283] on button "Save" at bounding box center [401, 276] width 12 height 15
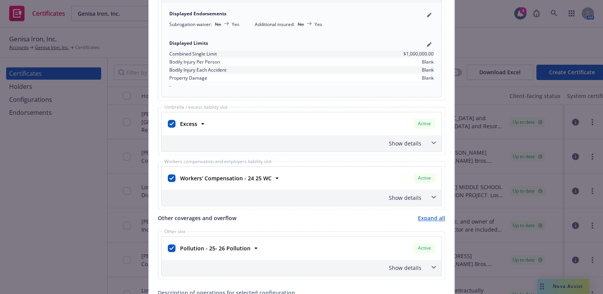
scroll to position [602, 0]
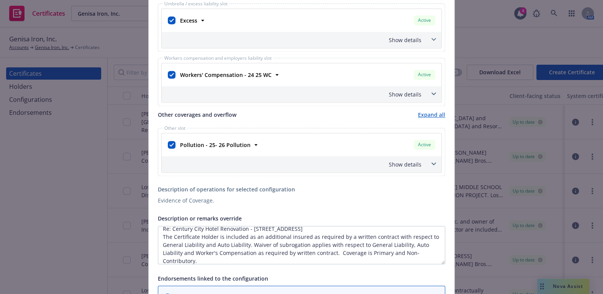
click at [396, 92] on div "Show details" at bounding box center [292, 94] width 258 height 8
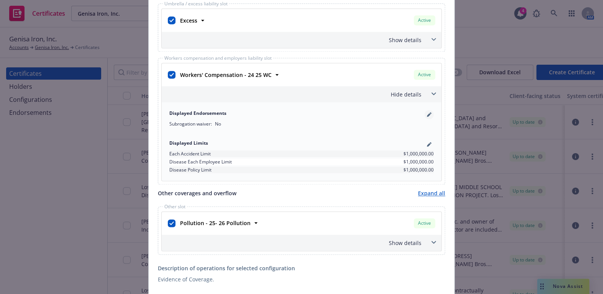
click at [427, 113] on icon "pencil" at bounding box center [429, 114] width 5 height 5
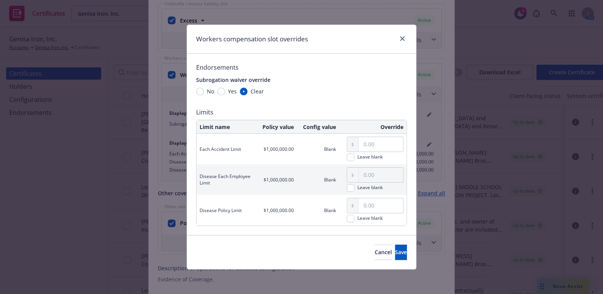
click at [229, 92] on span "Yes" at bounding box center [232, 91] width 9 height 8
click at [225, 92] on input "Yes" at bounding box center [221, 92] width 8 height 8
radio input "true"
click at [395, 250] on span "Save" at bounding box center [401, 252] width 12 height 7
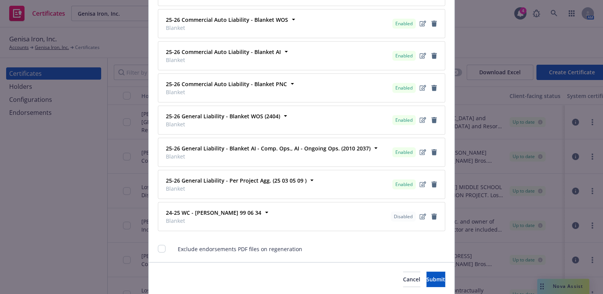
scroll to position [1084, 0]
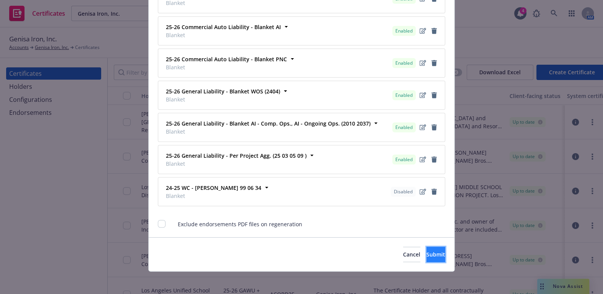
click at [427, 255] on span "Submit" at bounding box center [436, 254] width 19 height 7
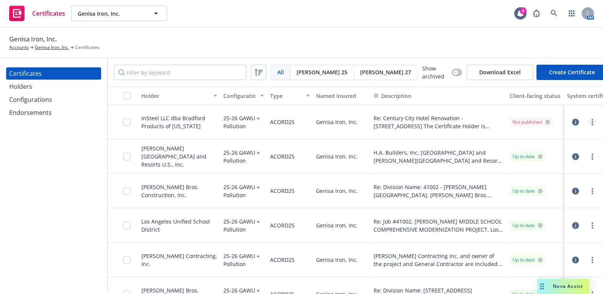
click at [592, 122] on circle "more" at bounding box center [593, 123] width 2 height 2
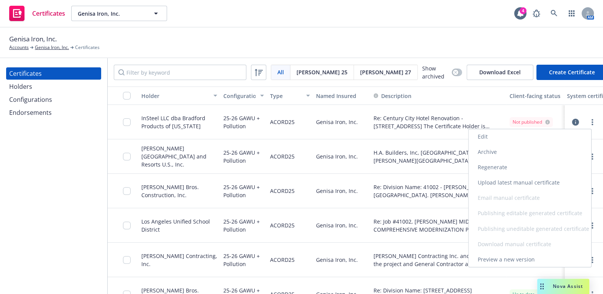
click at [488, 164] on link "Regenerate" at bounding box center [530, 167] width 123 height 15
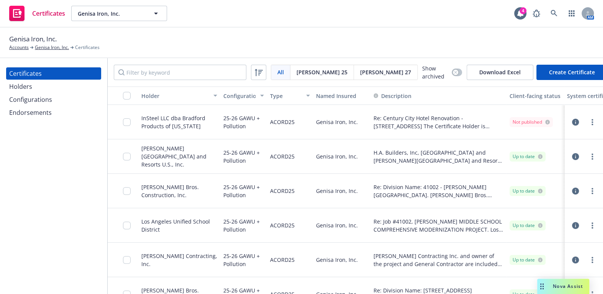
scroll to position [13, 0]
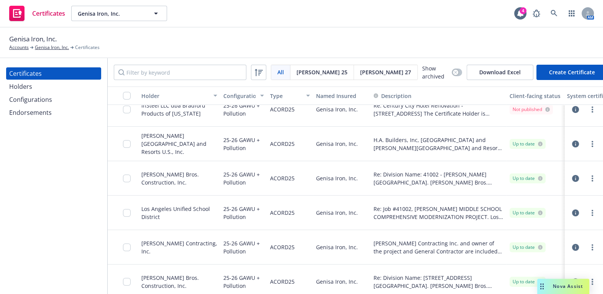
drag, startPoint x: 539, startPoint y: 143, endPoint x: 557, endPoint y: 141, distance: 18.1
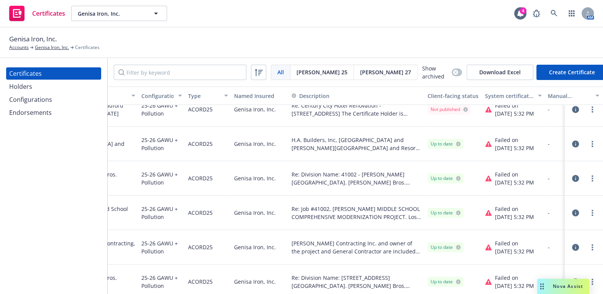
drag, startPoint x: 489, startPoint y: 146, endPoint x: 563, endPoint y: 144, distance: 74.8
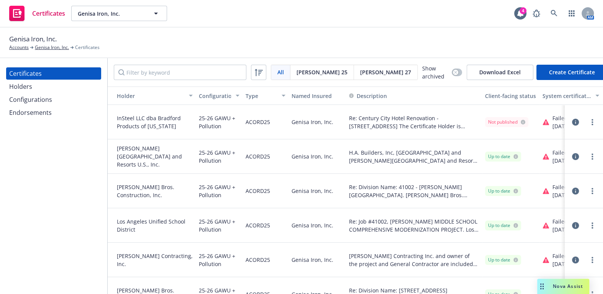
scroll to position [0, 125]
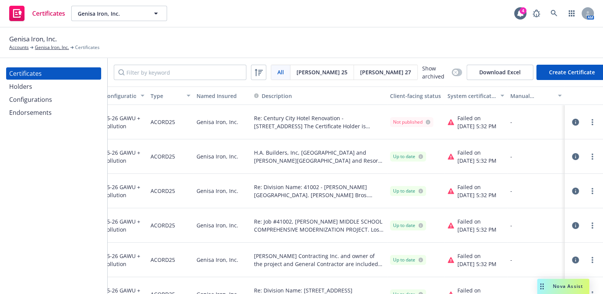
drag, startPoint x: 163, startPoint y: 155, endPoint x: 242, endPoint y: 153, distance: 79.0
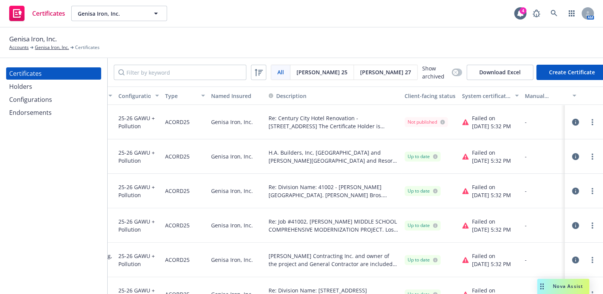
drag, startPoint x: 314, startPoint y: 151, endPoint x: 293, endPoint y: 135, distance: 26.6
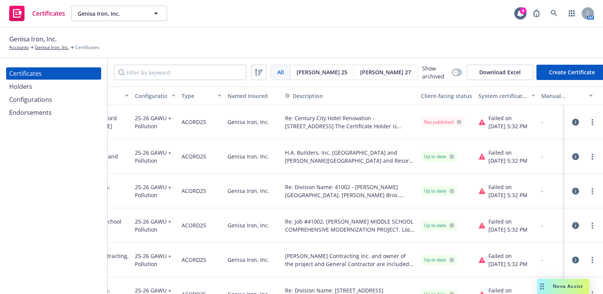
scroll to position [0, 64]
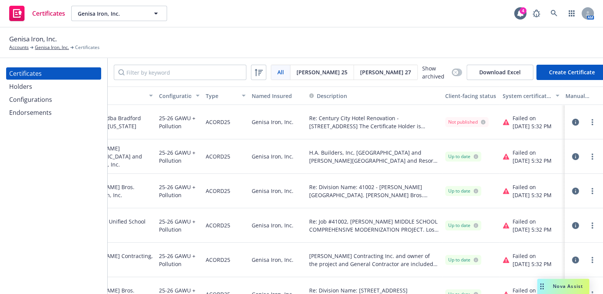
drag, startPoint x: 303, startPoint y: 143, endPoint x: 299, endPoint y: 134, distance: 10.0
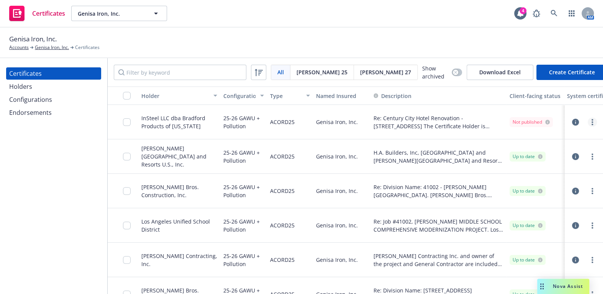
click at [588, 122] on link "more" at bounding box center [592, 122] width 9 height 9
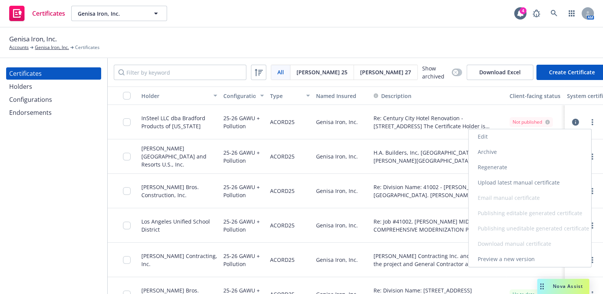
click at [487, 136] on link "Edit" at bounding box center [530, 136] width 123 height 15
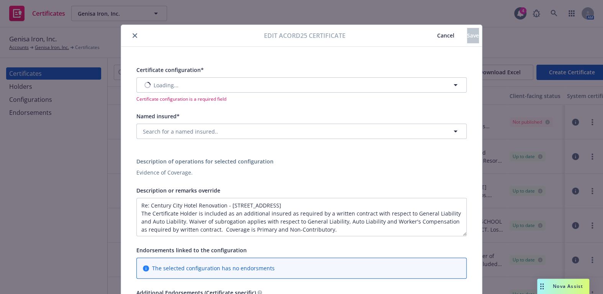
type input "[object Object]"
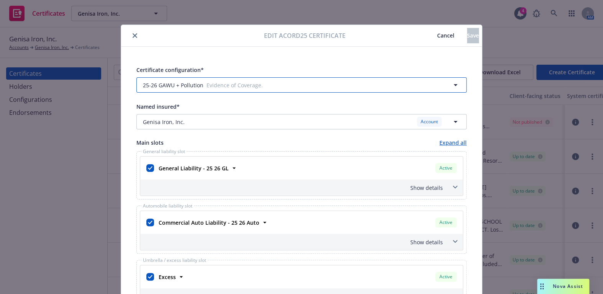
click at [190, 86] on span "25-26 GAWU + Pollution" at bounding box center [173, 85] width 61 height 8
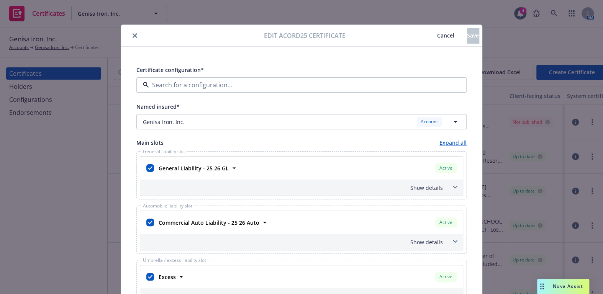
click at [182, 118] on span "ACORD25 - Evidence of Coverage." at bounding box center [193, 115] width 96 height 8
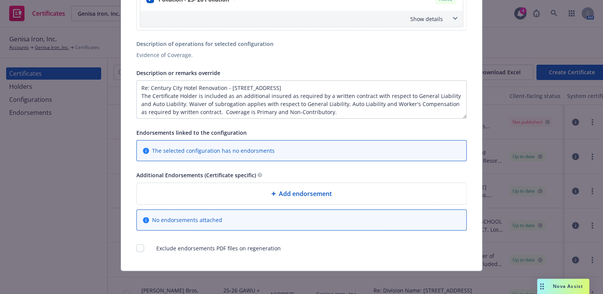
drag, startPoint x: 240, startPoint y: 186, endPoint x: 181, endPoint y: 246, distance: 84.3
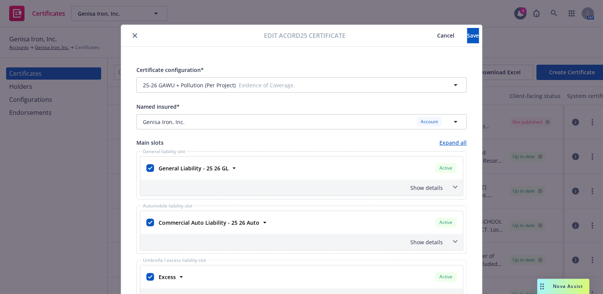
drag, startPoint x: 225, startPoint y: 176, endPoint x: 417, endPoint y: 31, distance: 239.7
click at [467, 32] on button "Save" at bounding box center [473, 35] width 12 height 15
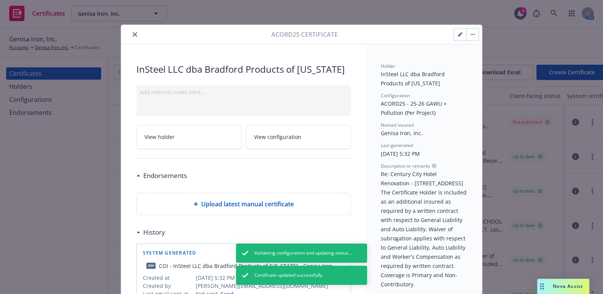
click at [133, 34] on icon "close" at bounding box center [135, 34] width 5 height 5
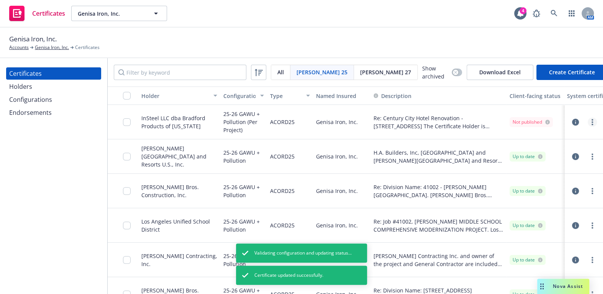
click at [588, 119] on link "more" at bounding box center [592, 122] width 9 height 9
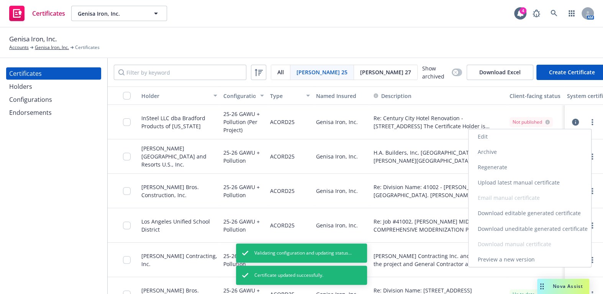
click at [490, 166] on link "Regenerate" at bounding box center [530, 167] width 123 height 15
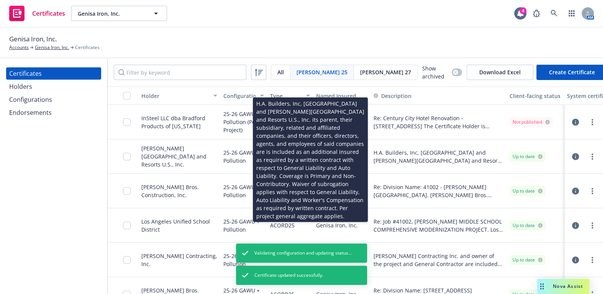
drag, startPoint x: 425, startPoint y: 142, endPoint x: 504, endPoint y: 140, distance: 79.0
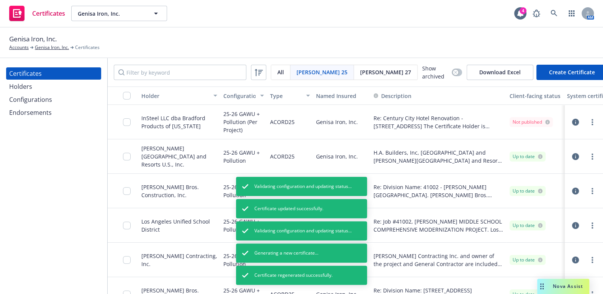
drag, startPoint x: 420, startPoint y: 144, endPoint x: 326, endPoint y: 139, distance: 94.0
click at [572, 122] on icon "button" at bounding box center [575, 122] width 7 height 7
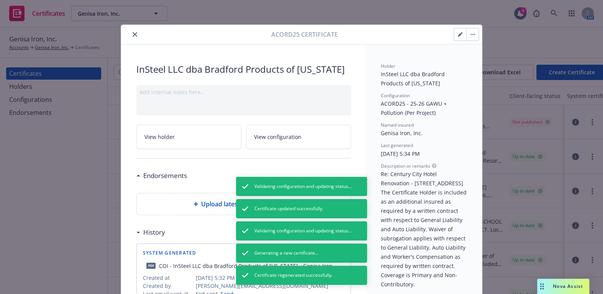
click at [130, 31] on button "close" at bounding box center [134, 34] width 9 height 9
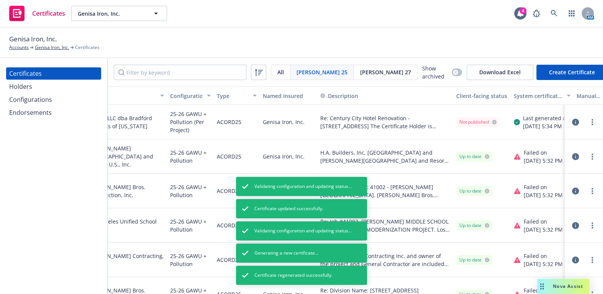
drag, startPoint x: 325, startPoint y: 157, endPoint x: 490, endPoint y: 141, distance: 165.6
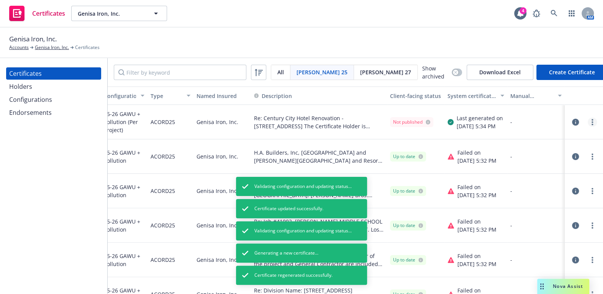
click at [588, 122] on link "more" at bounding box center [592, 122] width 9 height 9
click at [447, 134] on div "Last generated on 09/26/2025, 5:34 PM" at bounding box center [476, 122] width 63 height 34
click at [572, 121] on icon "button" at bounding box center [575, 122] width 7 height 7
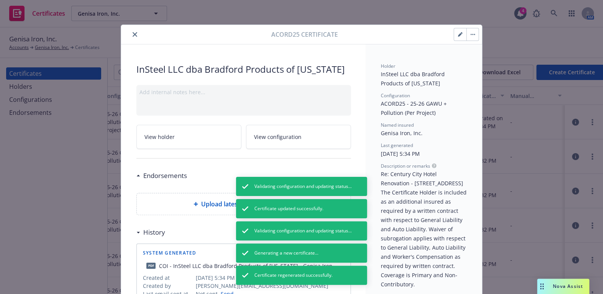
click at [135, 34] on button "close" at bounding box center [134, 34] width 9 height 9
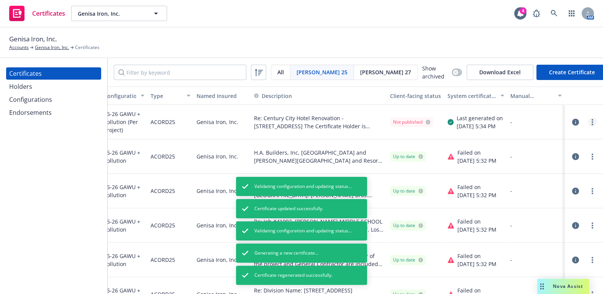
click at [588, 118] on link "more" at bounding box center [592, 122] width 9 height 9
click at [582, 123] on div at bounding box center [584, 122] width 26 height 9
click at [592, 122] on circle "more" at bounding box center [593, 123] width 2 height 2
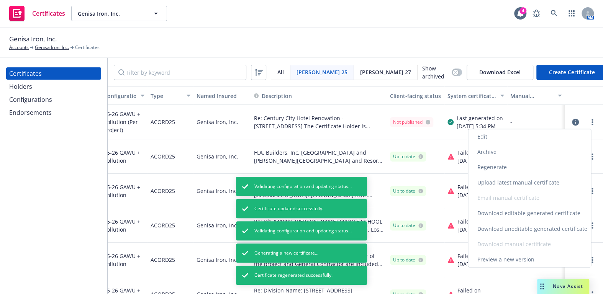
click at [509, 228] on link "Download uneditable generated certificate" at bounding box center [529, 228] width 123 height 15
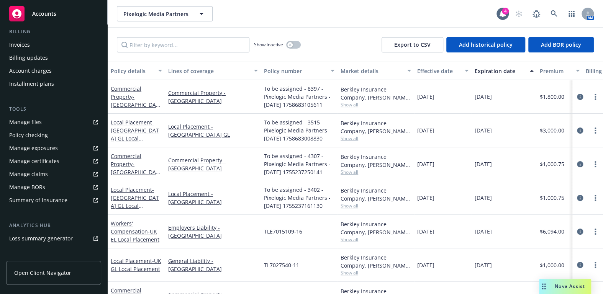
scroll to position [218, 0]
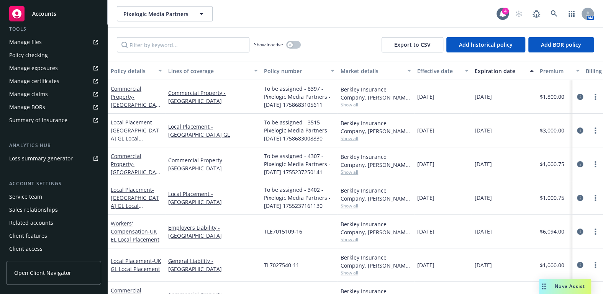
click at [47, 82] on div "Manage certificates" at bounding box center [34, 81] width 50 height 12
click at [157, 46] on input "Filter by keyword..." at bounding box center [183, 44] width 133 height 15
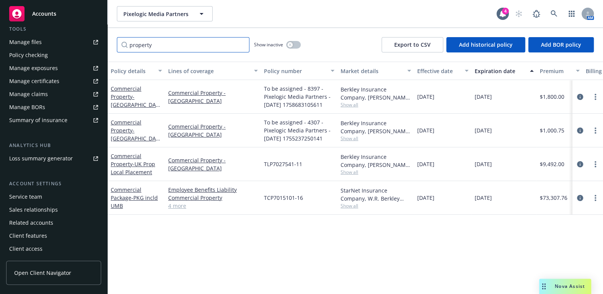
type input "property"
click at [172, 209] on link "4 more" at bounding box center [213, 206] width 90 height 8
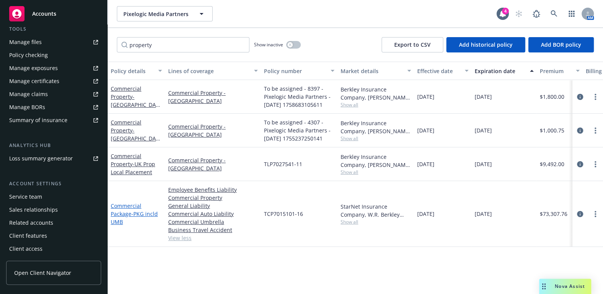
click at [131, 211] on span "- PKG incld UMB" at bounding box center [134, 217] width 47 height 15
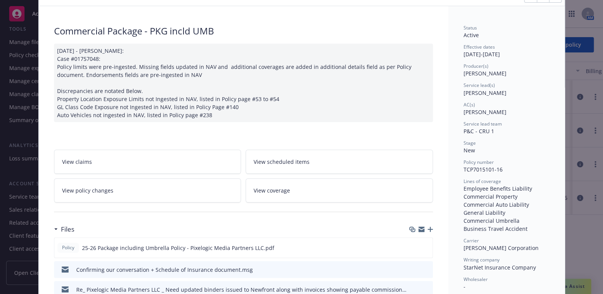
scroll to position [69, 0]
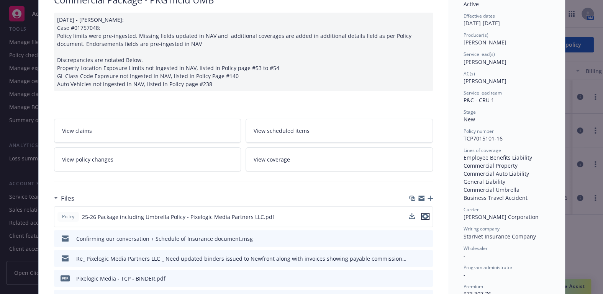
click at [422, 216] on icon "preview file" at bounding box center [425, 216] width 7 height 5
click at [25, 151] on div "Policy Commercial Package - PKG incld UMB 09/3/2025 - Sampath Vankayala: Case #…" at bounding box center [301, 147] width 603 height 294
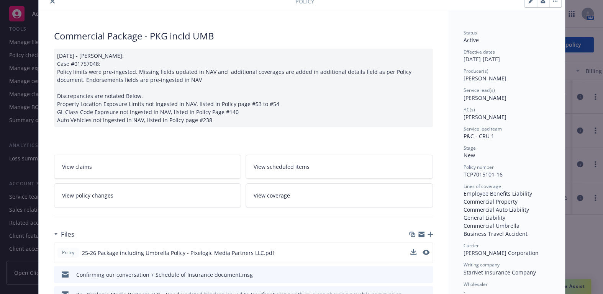
scroll to position [0, 0]
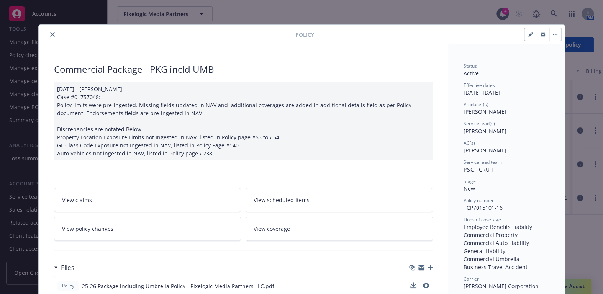
click at [51, 38] on button "close" at bounding box center [52, 34] width 9 height 9
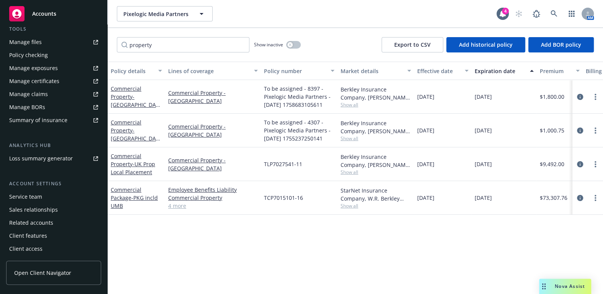
click at [50, 33] on div "Tools Manage files Policy checking Manage exposures Manage certificates Manage …" at bounding box center [53, 75] width 95 height 101
click at [59, 67] on link "Manage exposures" at bounding box center [53, 68] width 95 height 12
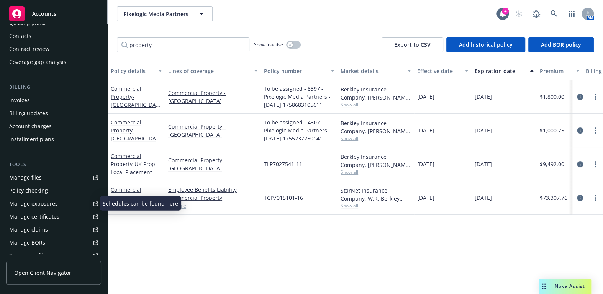
scroll to position [8, 0]
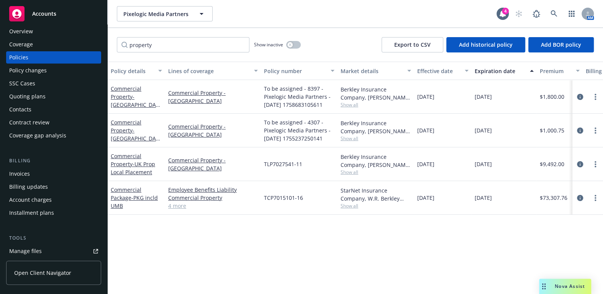
click at [35, 33] on div "Overview" at bounding box center [53, 31] width 89 height 12
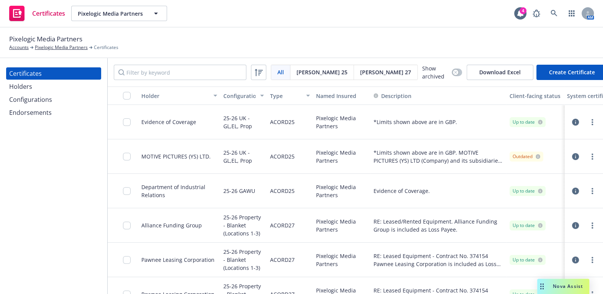
click at [58, 84] on div "Holders" at bounding box center [53, 86] width 89 height 12
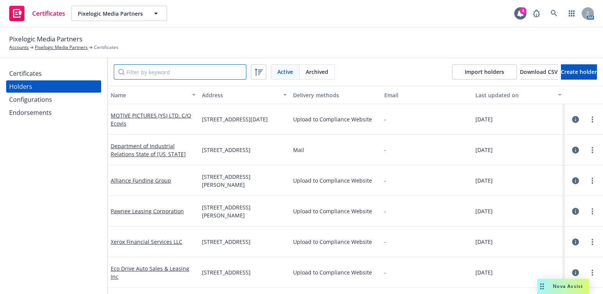
click at [164, 69] on input "Filter by keyword" at bounding box center [180, 71] width 133 height 15
paste input "LEAF Capital Funding, LLC"
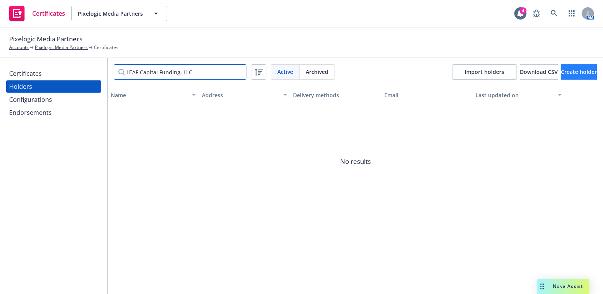
type input "LEAF Capital Funding, LLC"
click at [564, 71] on span "Create holder" at bounding box center [579, 71] width 36 height 7
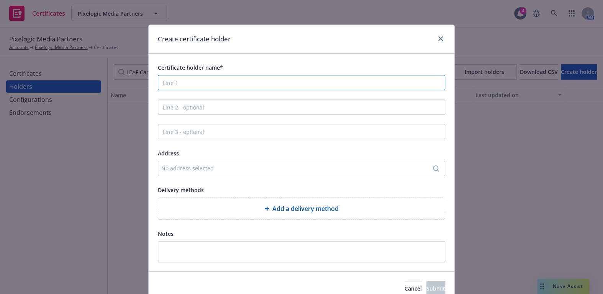
click at [188, 83] on input "Certificate holder name*" at bounding box center [301, 82] width 287 height 15
paste input "LEAF Capital Funding, LLC"
type input "LEAF Capital Funding, LLC"
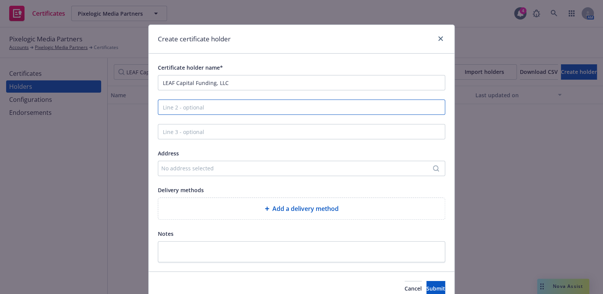
click at [188, 105] on input "Line 2 - optional" at bounding box center [301, 107] width 287 height 15
paste input "ISAOA, ATIMA"
type input "ISAOA, ATIMA"
click at [190, 159] on div "Address No address selected" at bounding box center [301, 163] width 287 height 28
click at [191, 171] on div "No address selected" at bounding box center [297, 168] width 273 height 8
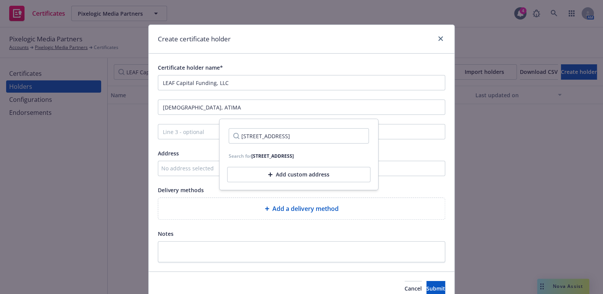
scroll to position [0, 11]
type input "2005 Market ST, 14th Floor Philadelphia PA 19103"
click at [398, 144] on div "Certificate holder name* LEAF Capital Funding, LLC ISAOA, ATIMA Address No addr…" at bounding box center [301, 163] width 287 height 200
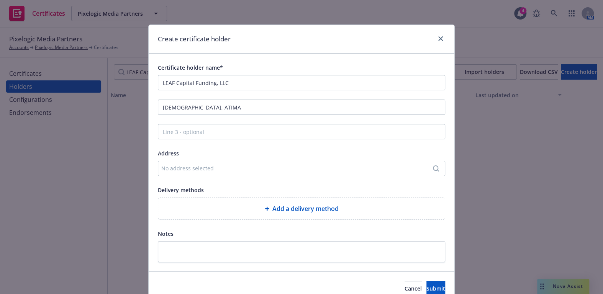
click at [225, 174] on div "No address selected" at bounding box center [301, 168] width 287 height 15
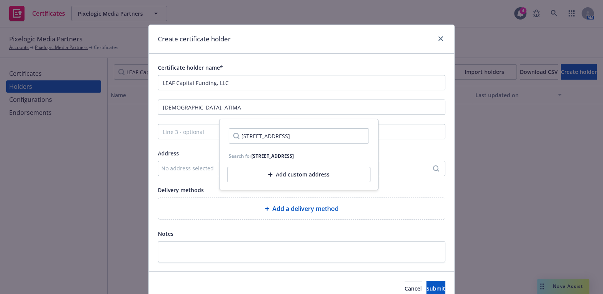
drag, startPoint x: 260, startPoint y: 182, endPoint x: 259, endPoint y: 177, distance: 5.0
click at [260, 181] on div "Add custom address" at bounding box center [298, 174] width 143 height 15
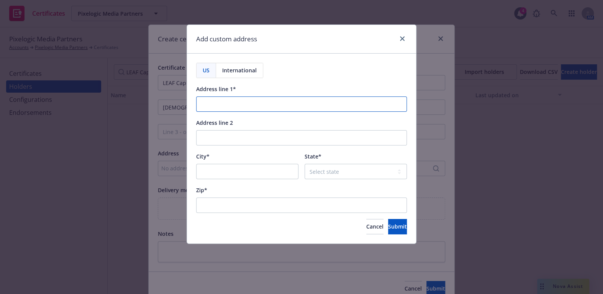
click at [233, 101] on input "Address line 1*" at bounding box center [301, 104] width 211 height 15
paste input "2005 Market ST, 14th Floor"
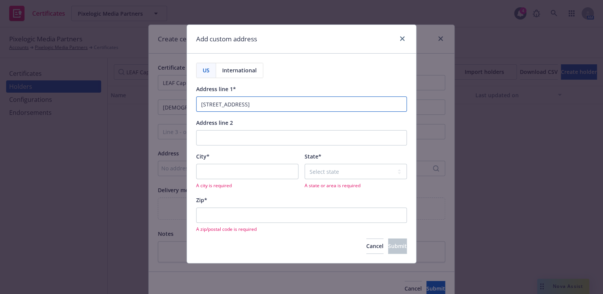
type input "2005 Market ST, 14th Floor"
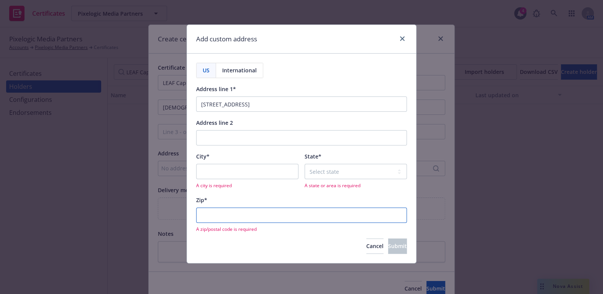
click at [217, 210] on input "Zip*" at bounding box center [301, 215] width 211 height 15
paste input "19103"
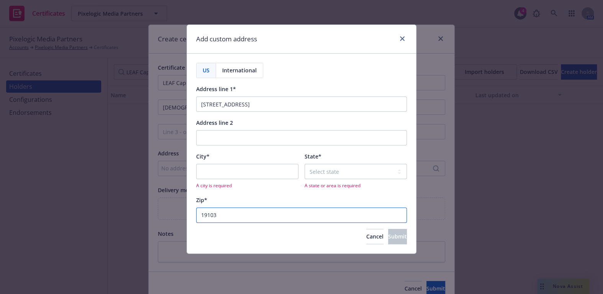
type input "19103"
click at [228, 176] on input "City*" at bounding box center [247, 171] width 102 height 15
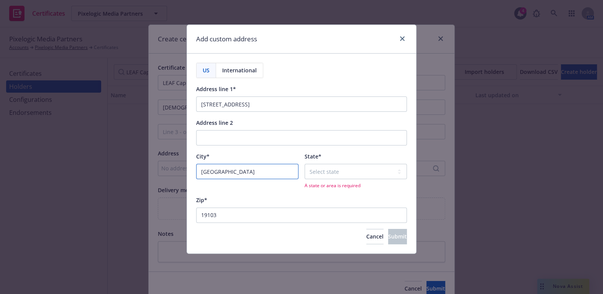
type input "Philadelphia"
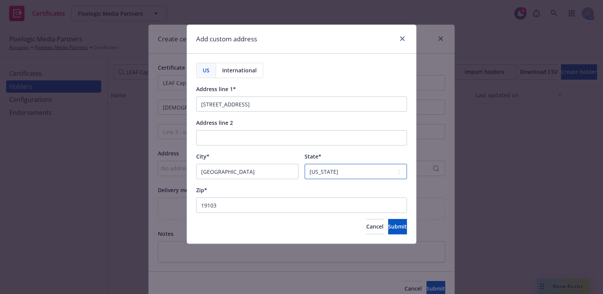
select select "PA"
click at [388, 221] on button "Submit" at bounding box center [397, 226] width 19 height 15
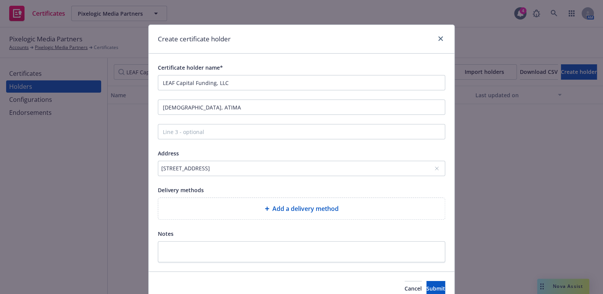
click at [250, 199] on div "Add a delivery method" at bounding box center [301, 208] width 287 height 21
select select "EMAIL"
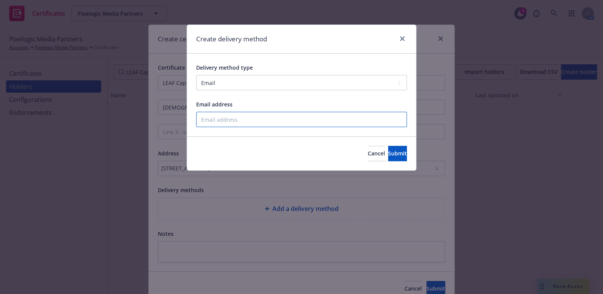
click at [245, 117] on input "Email address" at bounding box center [301, 119] width 211 height 15
paste input "insurance@envisioncapitalgroup.com"
type input "insurance@envisioncapitalgroup.com"
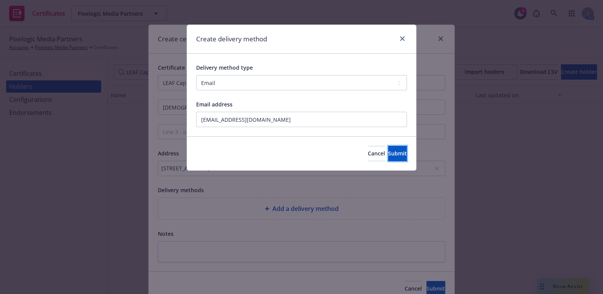
click at [388, 149] on button "Submit" at bounding box center [397, 153] width 19 height 15
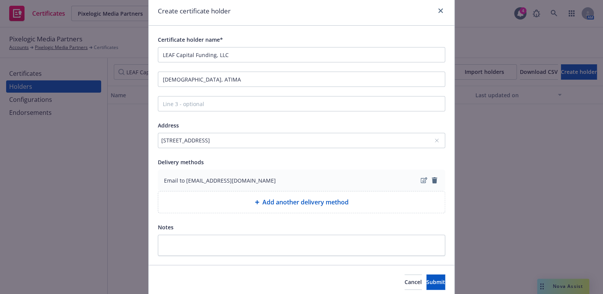
scroll to position [57, 0]
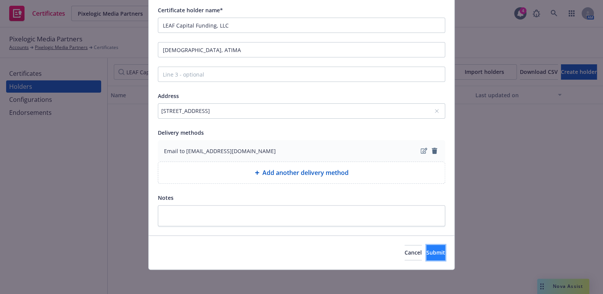
click at [427, 255] on span "Submit" at bounding box center [436, 252] width 19 height 7
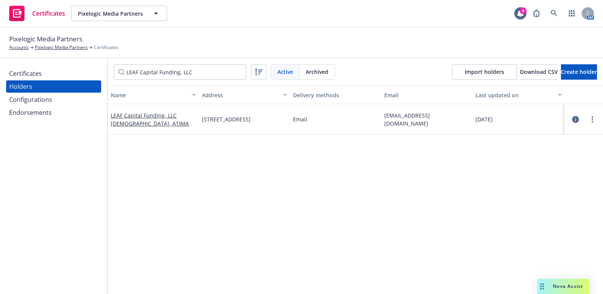
click at [54, 95] on div "Configurations" at bounding box center [53, 100] width 89 height 12
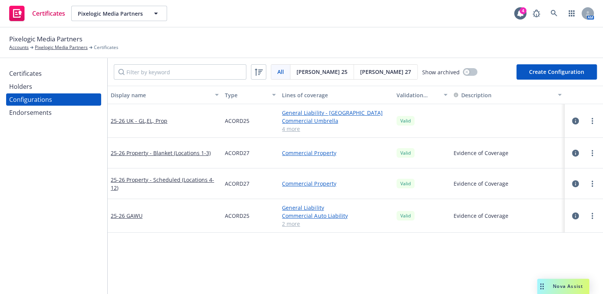
click at [360, 71] on span "Acord 27" at bounding box center [385, 72] width 51 height 8
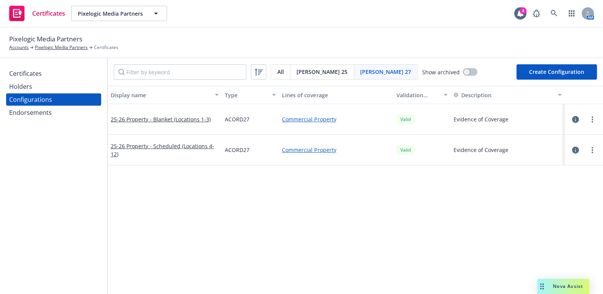
click at [54, 79] on div "Certificates" at bounding box center [53, 73] width 89 height 12
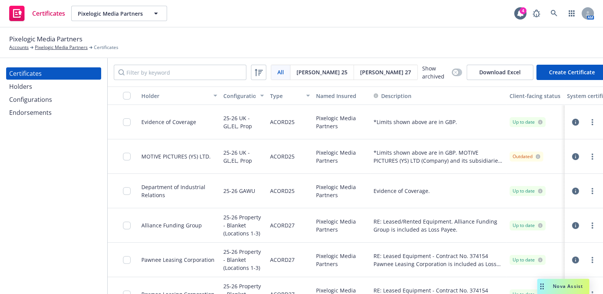
click at [360, 69] on span "Acord 27" at bounding box center [385, 72] width 51 height 8
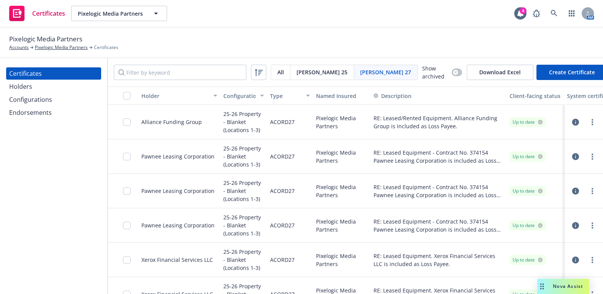
click at [540, 69] on button "Create Certificate" at bounding box center [572, 72] width 71 height 15
select select "ACORD27"
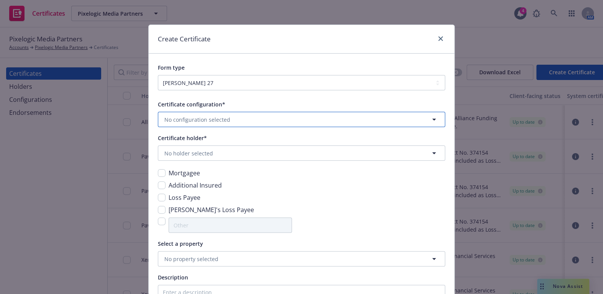
click at [195, 121] on span "No configuration selected" at bounding box center [197, 120] width 66 height 8
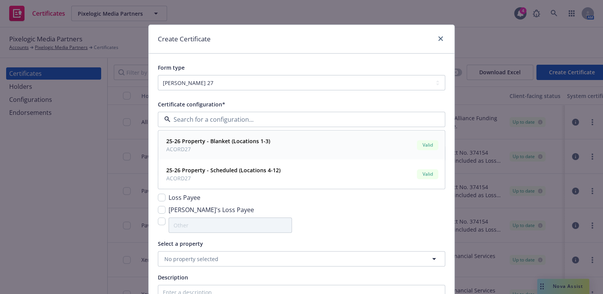
click at [203, 145] on span "25-26 Property - Blanket (Locations 1-3)" at bounding box center [218, 142] width 104 height 8
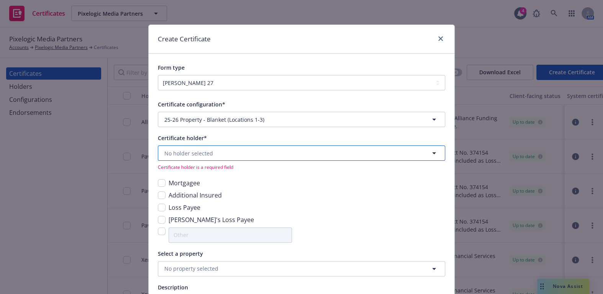
click at [166, 153] on span "No holder selected" at bounding box center [188, 153] width 49 height 8
type input "leaf"
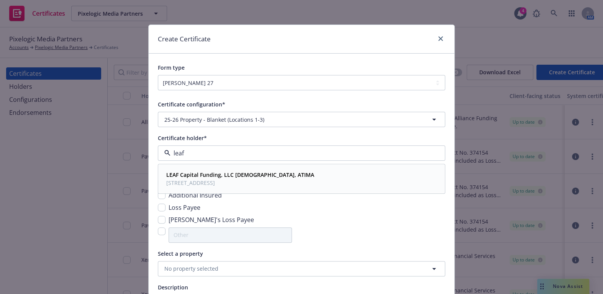
click at [234, 183] on span "2005 Market ST, 14th Floor, Philadelphia, UM-95, 19103, USA" at bounding box center [240, 183] width 148 height 8
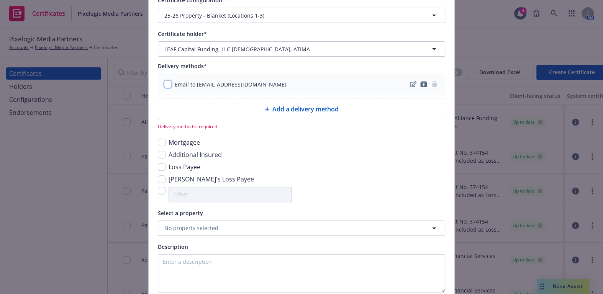
click at [168, 80] on input "checkbox" at bounding box center [168, 84] width 8 height 8
checkbox input "true"
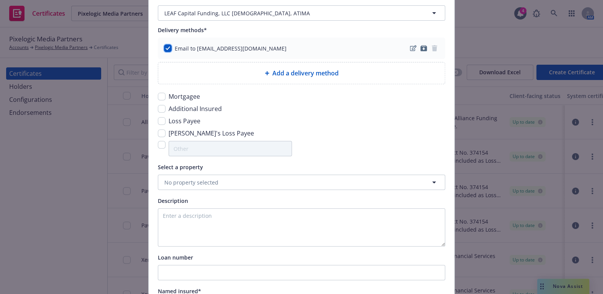
scroll to position [174, 0]
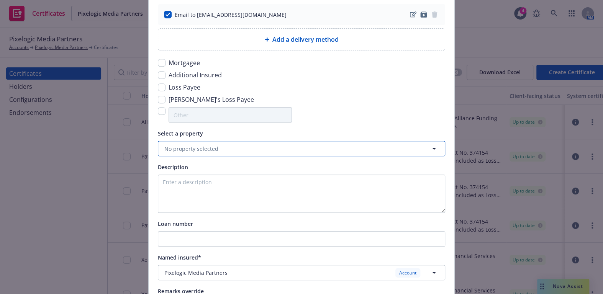
click at [200, 158] on div "Certificate configuration* [object Object] 25-26 Property - Blanket (Locations …" at bounding box center [301, 127] width 287 height 402
click at [203, 154] on button "No property selected" at bounding box center [301, 148] width 287 height 15
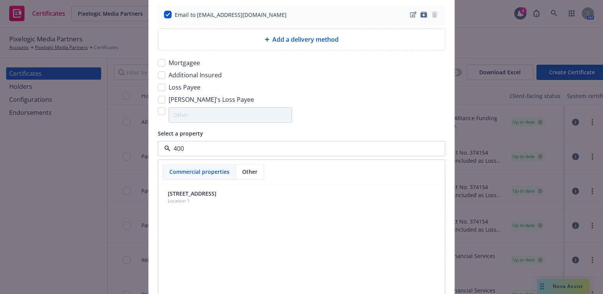
type input "4000"
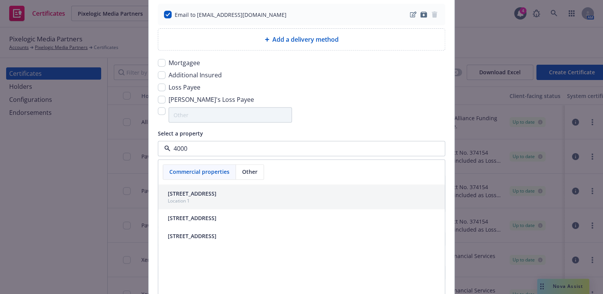
click at [203, 199] on div "Location 1" at bounding box center [192, 201] width 49 height 7
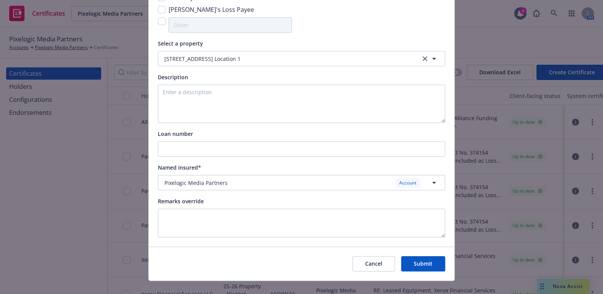
scroll to position [275, 0]
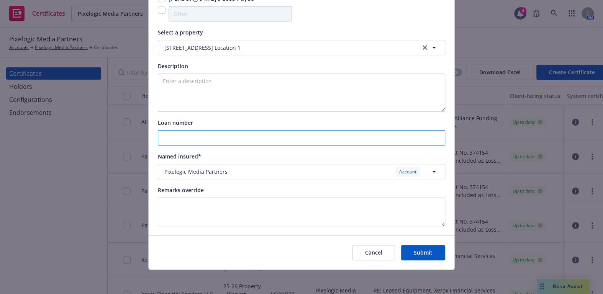
click at [179, 138] on input "Loan number" at bounding box center [301, 138] width 287 height 15
paste input "091725BA1-Z01"
type input "091725BA1-Z01"
click at [182, 207] on textarea at bounding box center [301, 212] width 287 height 29
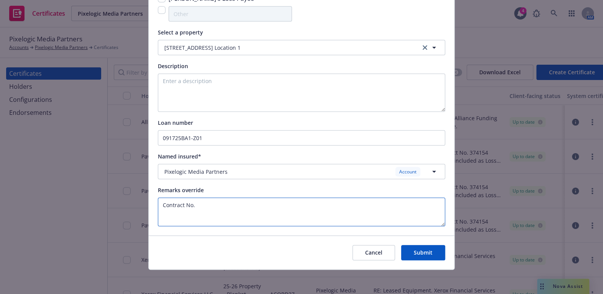
paste textarea "091725BA1-Z01"
paste textarea "Projector $48,122.90"
type textarea "Contract No. 091725BA1-Z01 - Projector $48,122.90"
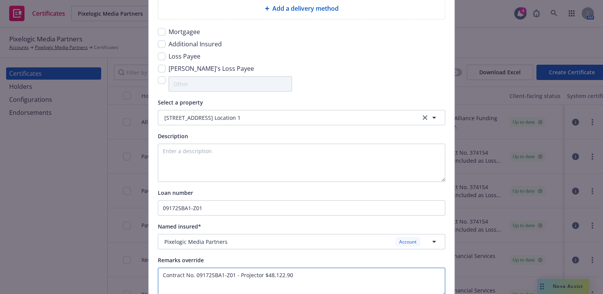
scroll to position [136, 0]
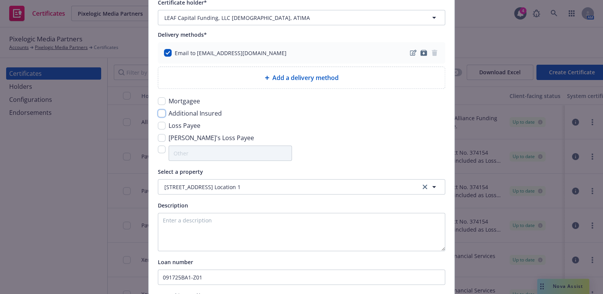
click at [161, 115] on input "checkbox" at bounding box center [162, 114] width 8 height 8
checkbox input "true"
click at [160, 124] on input "checkbox" at bounding box center [162, 126] width 8 height 8
checkbox input "true"
click at [159, 113] on input "checkbox" at bounding box center [162, 114] width 8 height 8
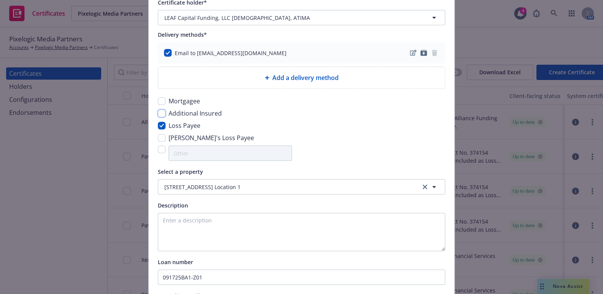
checkbox input "false"
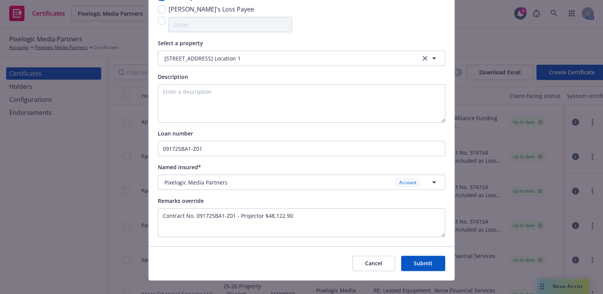
scroll to position [275, 0]
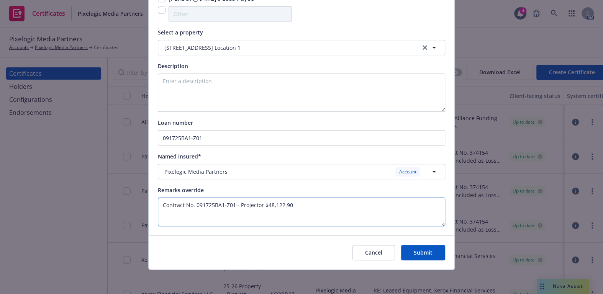
click at [309, 211] on textarea "Contract No. 091725BA1-Z01 - Projector $48,122.90" at bounding box center [301, 212] width 287 height 29
type textarea "Contract No. 091725BA1-Z01 - Projector $48,122.90 Certificate Holder is include…"
drag, startPoint x: 307, startPoint y: 202, endPoint x: 35, endPoint y: 165, distance: 274.7
click at [27, 164] on div "Create Certificate Form type ACORD 25 ACORD 27 ACORD 28 Certificate configurati…" at bounding box center [301, 147] width 603 height 294
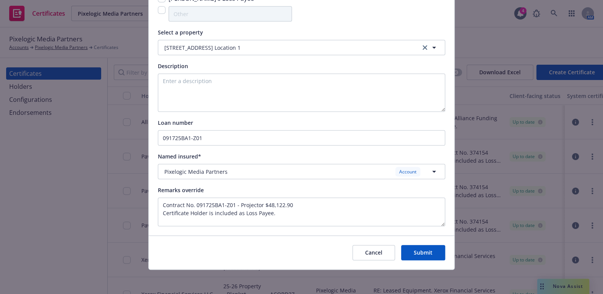
click at [427, 257] on button "Submit" at bounding box center [423, 252] width 44 height 15
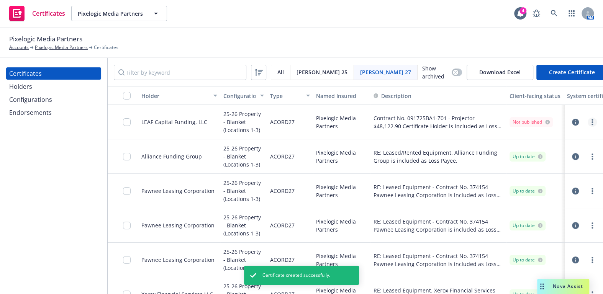
click at [588, 119] on link "more" at bounding box center [592, 122] width 9 height 9
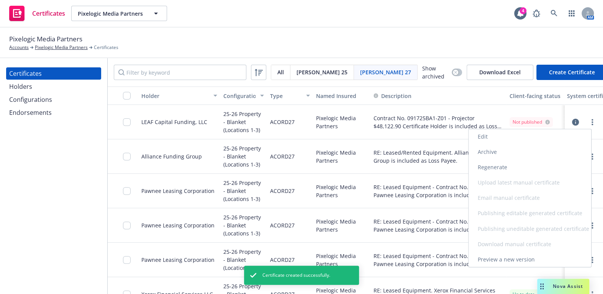
drag, startPoint x: 490, startPoint y: 166, endPoint x: 486, endPoint y: 168, distance: 4.1
click at [490, 166] on link "Regenerate" at bounding box center [530, 167] width 123 height 15
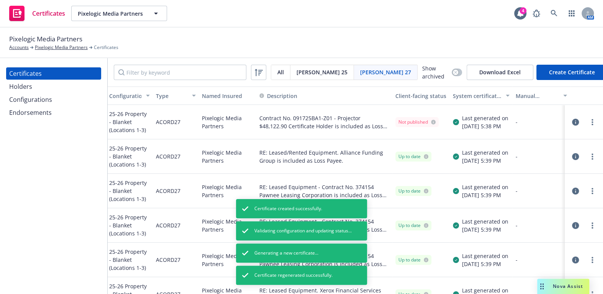
drag, startPoint x: 476, startPoint y: 153, endPoint x: 544, endPoint y: 149, distance: 67.9
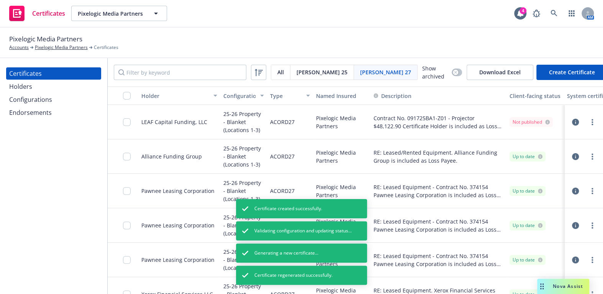
drag, startPoint x: 494, startPoint y: 143, endPoint x: 487, endPoint y: 136, distance: 9.8
click at [572, 121] on icon "button" at bounding box center [575, 122] width 7 height 7
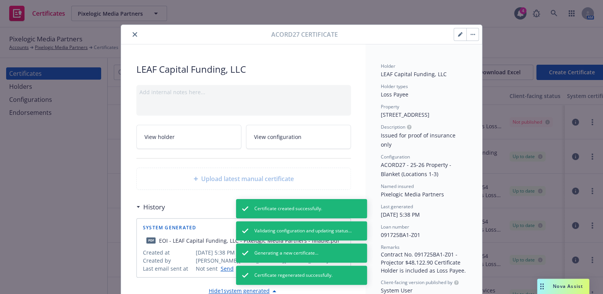
click at [135, 35] on button "close" at bounding box center [134, 34] width 9 height 9
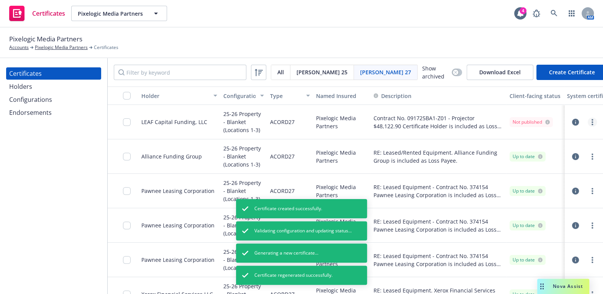
click at [588, 119] on link "more" at bounding box center [592, 122] width 9 height 9
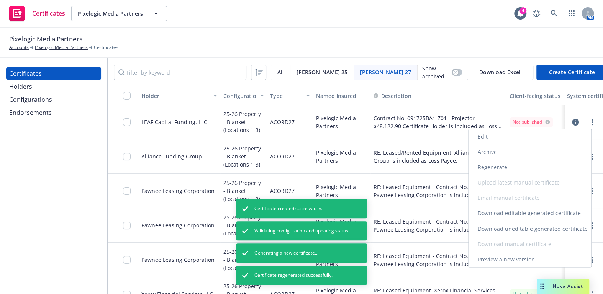
click at [508, 228] on link "Download uneditable generated certificate" at bounding box center [530, 228] width 123 height 15
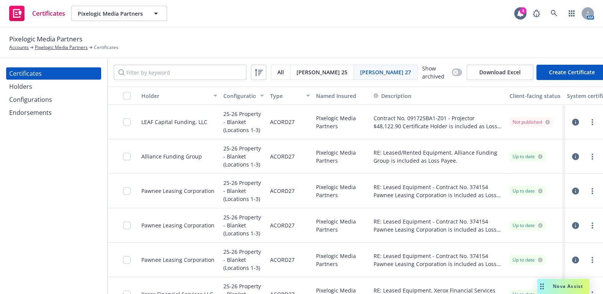
drag, startPoint x: 42, startPoint y: 70, endPoint x: 51, endPoint y: 70, distance: 9.2
click at [42, 70] on div "Certificates" at bounding box center [53, 73] width 89 height 12
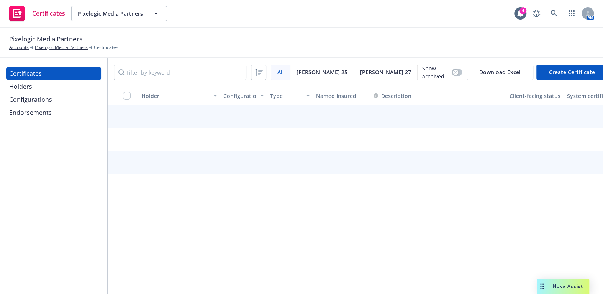
click at [571, 74] on button "Create Certificate" at bounding box center [572, 72] width 71 height 15
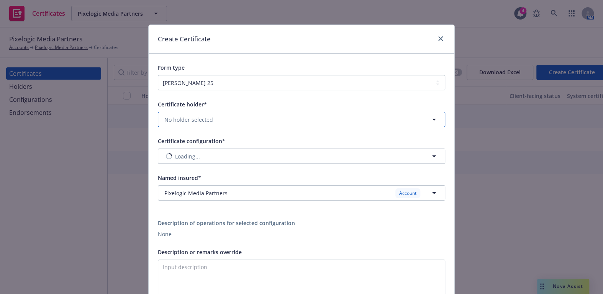
click at [203, 114] on button "No holder selected" at bounding box center [301, 119] width 287 height 15
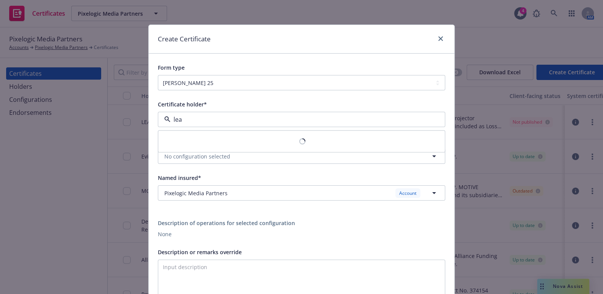
type input "leaf"
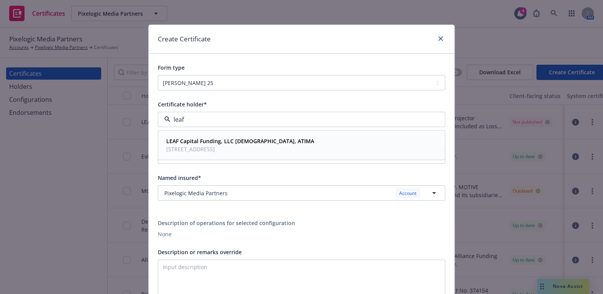
click at [215, 143] on strong "LEAF Capital Funding, LLC ISAOA, ATIMA" at bounding box center [240, 141] width 148 height 7
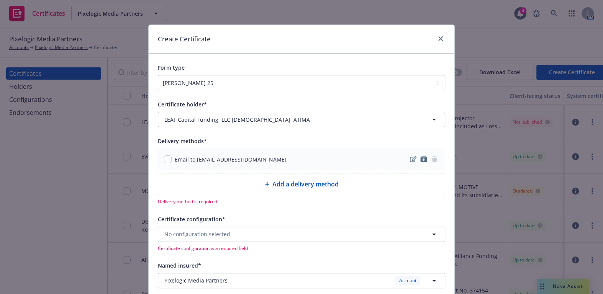
click at [169, 157] on div "Email to insurance@envisioncapitalgroup.com" at bounding box center [225, 160] width 123 height 8
click at [164, 160] on input "checkbox" at bounding box center [168, 160] width 8 height 8
checkbox input "true"
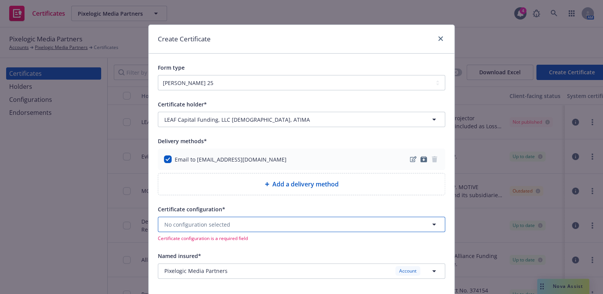
click at [189, 219] on button "No configuration selected" at bounding box center [301, 224] width 287 height 15
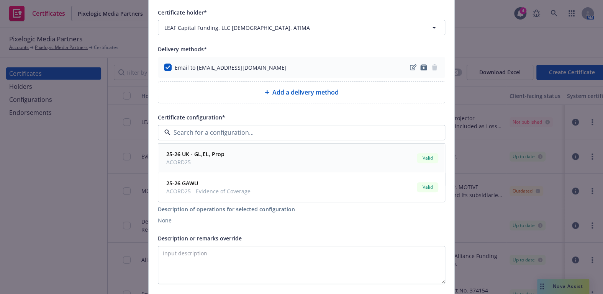
scroll to position [104, 0]
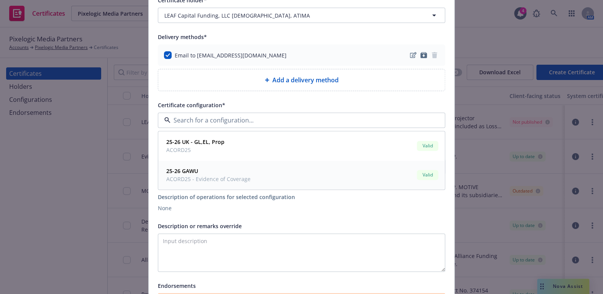
click at [209, 181] on span "ACORD25 - Evidence of Coverage" at bounding box center [208, 180] width 84 height 8
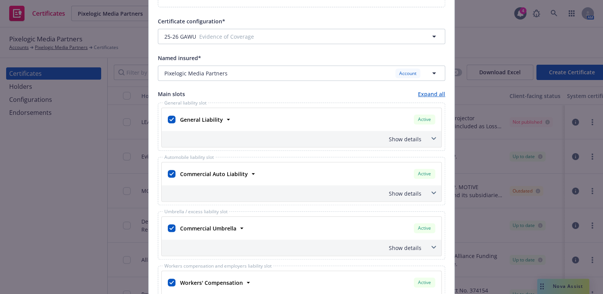
scroll to position [244, 0]
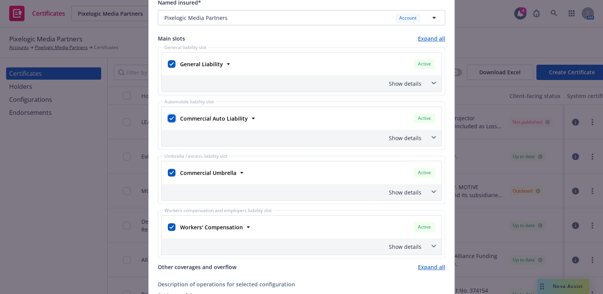
click at [169, 116] on input "checkbox" at bounding box center [172, 119] width 8 height 8
checkbox input "false"
drag, startPoint x: 169, startPoint y: 164, endPoint x: 167, endPoint y: 172, distance: 9.0
click at [169, 167] on div "Commercial Umbrella Active Policy number TCP7015101-16 Premium $73,307.76 Effec…" at bounding box center [302, 172] width 280 height 23
click at [168, 172] on input "checkbox" at bounding box center [172, 173] width 8 height 8
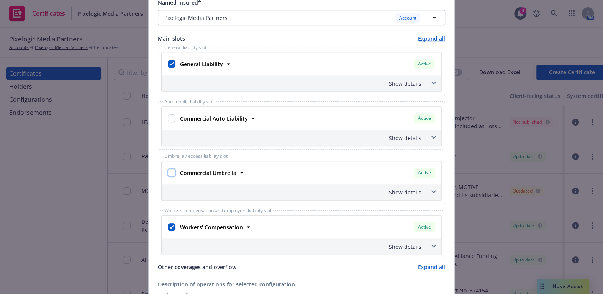
checkbox input "false"
click at [170, 227] on input "checkbox" at bounding box center [172, 227] width 8 height 8
checkbox input "false"
click at [399, 76] on div "Show details" at bounding box center [302, 84] width 280 height 16
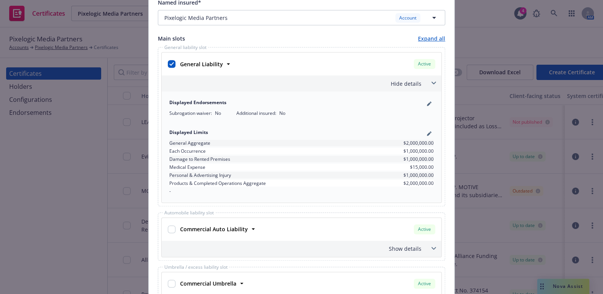
click at [420, 103] on div "Displayed Endorsements" at bounding box center [301, 103] width 264 height 9
click at [433, 100] on div "Displayed Endorsements Subrogation waiver : No Additional insured : No" at bounding box center [302, 108] width 274 height 26
click at [430, 102] on icon "pencil" at bounding box center [431, 103] width 2 height 2
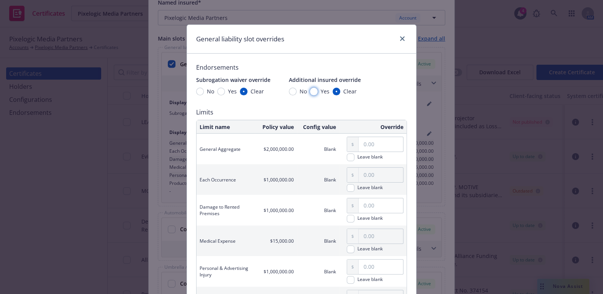
click at [311, 92] on input "Yes" at bounding box center [314, 92] width 8 height 8
radio input "true"
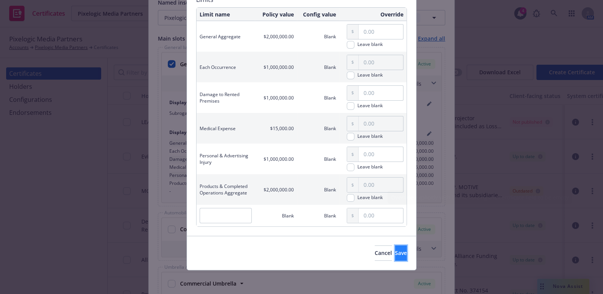
click at [395, 255] on button "Save" at bounding box center [401, 253] width 12 height 15
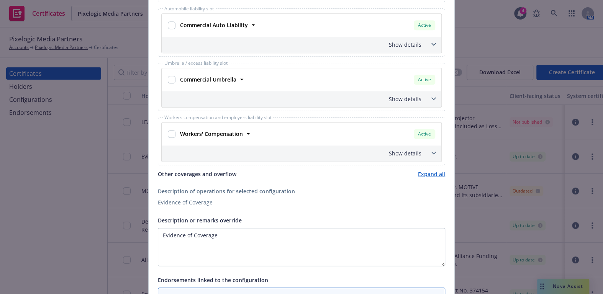
scroll to position [522, 0]
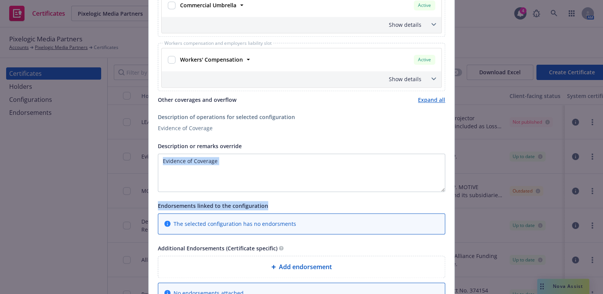
drag, startPoint x: 67, startPoint y: 142, endPoint x: 62, endPoint y: 140, distance: 5.5
click at [64, 141] on div "Create Certificate Form type ACORD 25 ACORD 27 ACORD 28 Certificate holder* No …" at bounding box center [301, 147] width 603 height 294
click at [243, 161] on textarea "Evidence of Coverage" at bounding box center [301, 173] width 287 height 38
click at [249, 163] on textarea "Evidence of Coverage" at bounding box center [301, 173] width 287 height 38
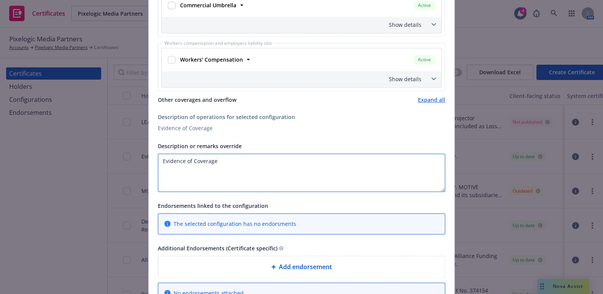
drag, startPoint x: 264, startPoint y: 166, endPoint x: 47, endPoint y: 143, distance: 218.9
click at [47, 143] on div "Create Certificate Form type ACORD 25 ACORD 27 ACORD 28 Certificate holder* No …" at bounding box center [301, 147] width 603 height 294
paste textarea "Contract No. 091725BA1-Z01 - Projector $48,122.90"
paste textarea "The Certificate Holder is included as an additional insured as required by a wr…"
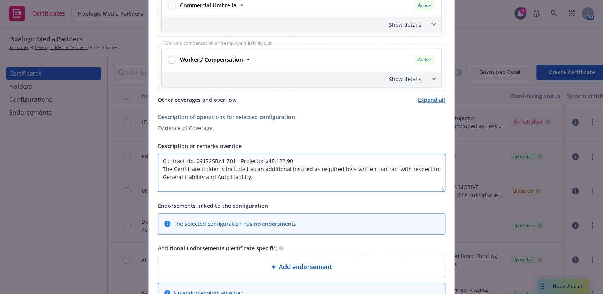
drag, startPoint x: 200, startPoint y: 174, endPoint x: 307, endPoint y: 172, distance: 107.4
click at [307, 172] on textarea "Contract No. 091725BA1-Z01 - Projector $48,122.90 The Certificate Holder is inc…" at bounding box center [301, 173] width 287 height 38
type textarea "Contract No. 091725BA1-Z01 - Projector $48,122.90 The Certificate Holder is inc…"
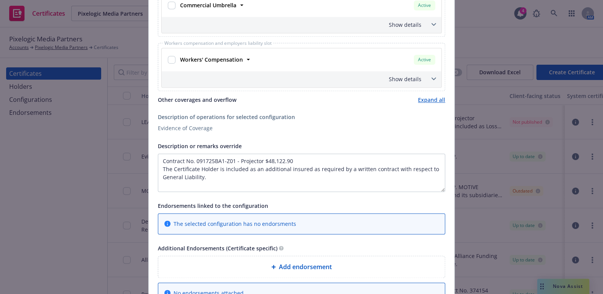
click at [274, 257] on div "Add endorsement" at bounding box center [301, 266] width 287 height 21
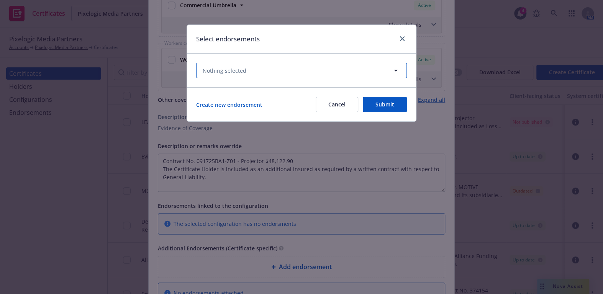
click at [249, 66] on button "Nothing selected" at bounding box center [301, 70] width 211 height 15
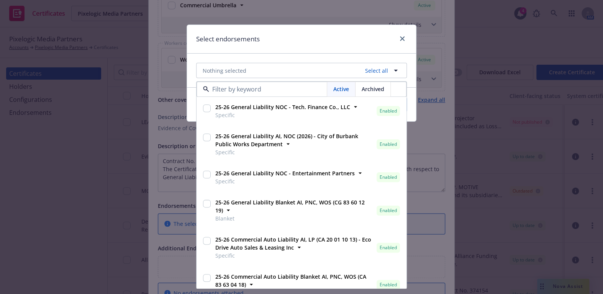
scroll to position [104, 0]
click at [301, 204] on strong "25-26 General Liability Blanket AI, PNC, WOS (CG 83 60 12 19)" at bounding box center [289, 206] width 149 height 15
checkbox input "true"
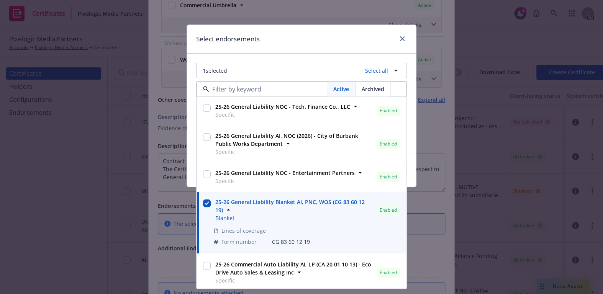
click at [286, 36] on div "Select endorsements" at bounding box center [301, 39] width 229 height 29
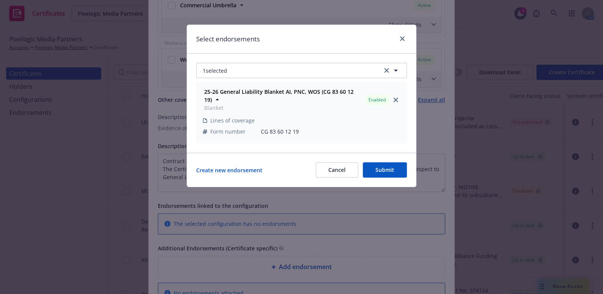
click at [383, 163] on button "Submit" at bounding box center [385, 170] width 44 height 15
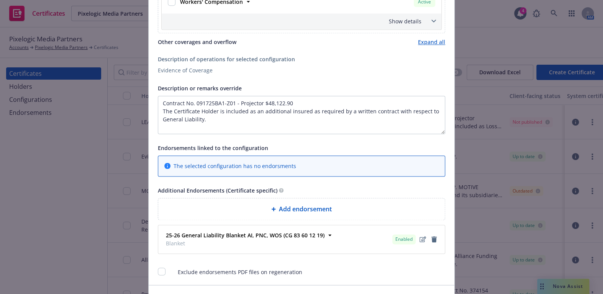
scroll to position [629, 0]
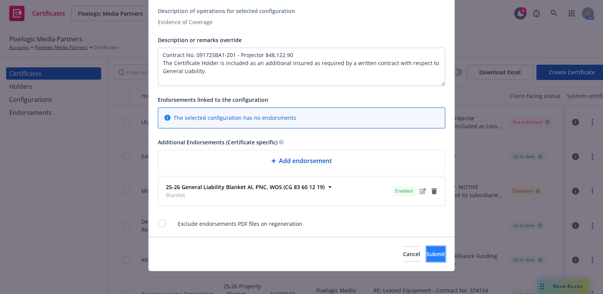
click at [427, 250] on span "Submit" at bounding box center [436, 253] width 19 height 7
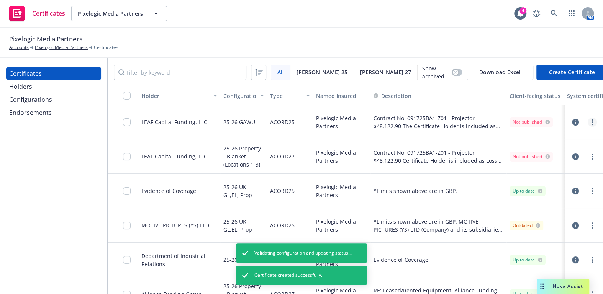
click at [592, 119] on circle "more" at bounding box center [593, 120] width 2 height 2
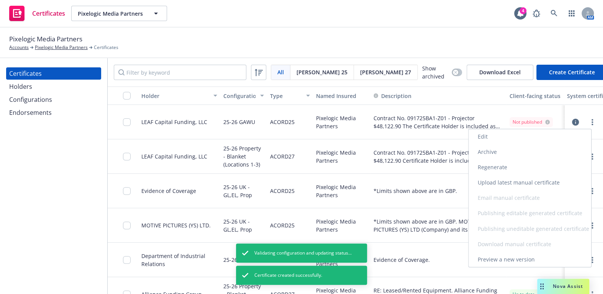
click at [495, 165] on link "Regenerate" at bounding box center [530, 167] width 123 height 15
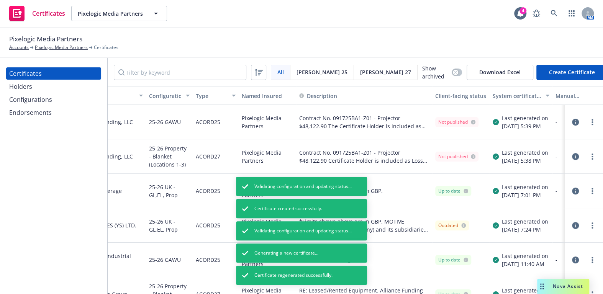
drag, startPoint x: 448, startPoint y: 134, endPoint x: 528, endPoint y: 126, distance: 80.5
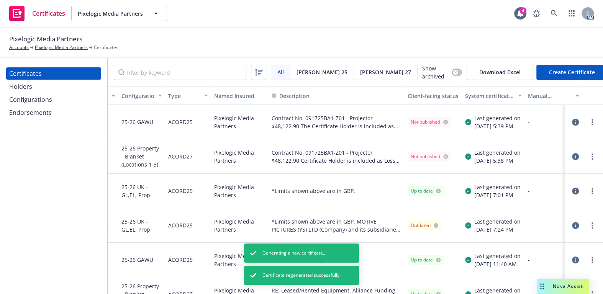
scroll to position [0, 21]
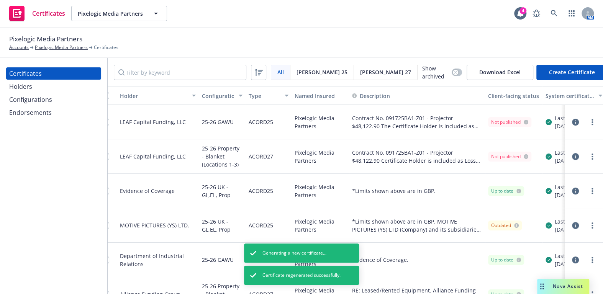
drag, startPoint x: 496, startPoint y: 124, endPoint x: 424, endPoint y: 125, distance: 71.3
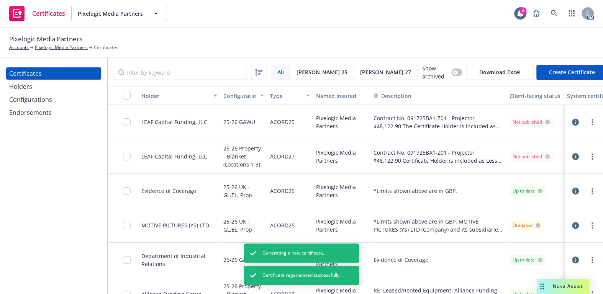
click at [572, 122] on icon "button" at bounding box center [575, 122] width 7 height 7
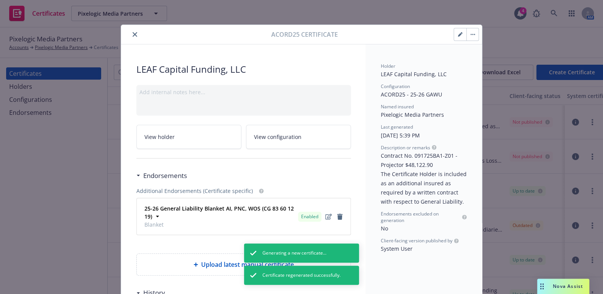
click at [134, 32] on icon "close" at bounding box center [135, 34] width 5 height 5
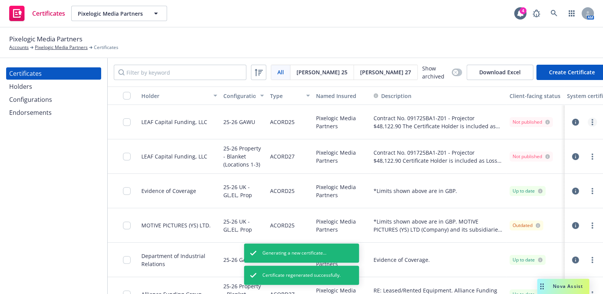
click at [588, 121] on link "more" at bounding box center [592, 122] width 9 height 9
click at [510, 231] on link "Download uneditable generated certificate" at bounding box center [530, 228] width 123 height 15
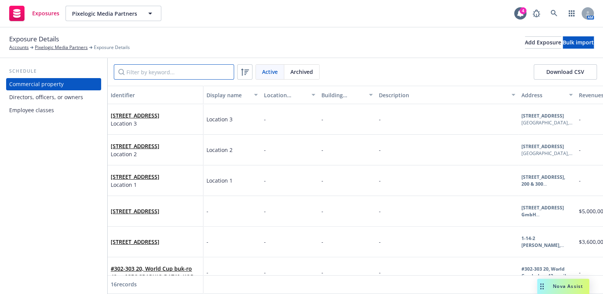
click at [159, 76] on input "Filter by keyword..." at bounding box center [174, 71] width 120 height 15
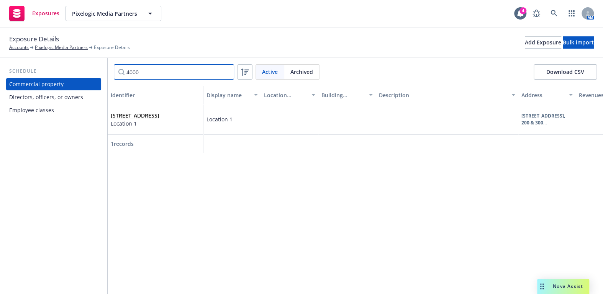
type input "4000"
